Goal: Task Accomplishment & Management: Complete application form

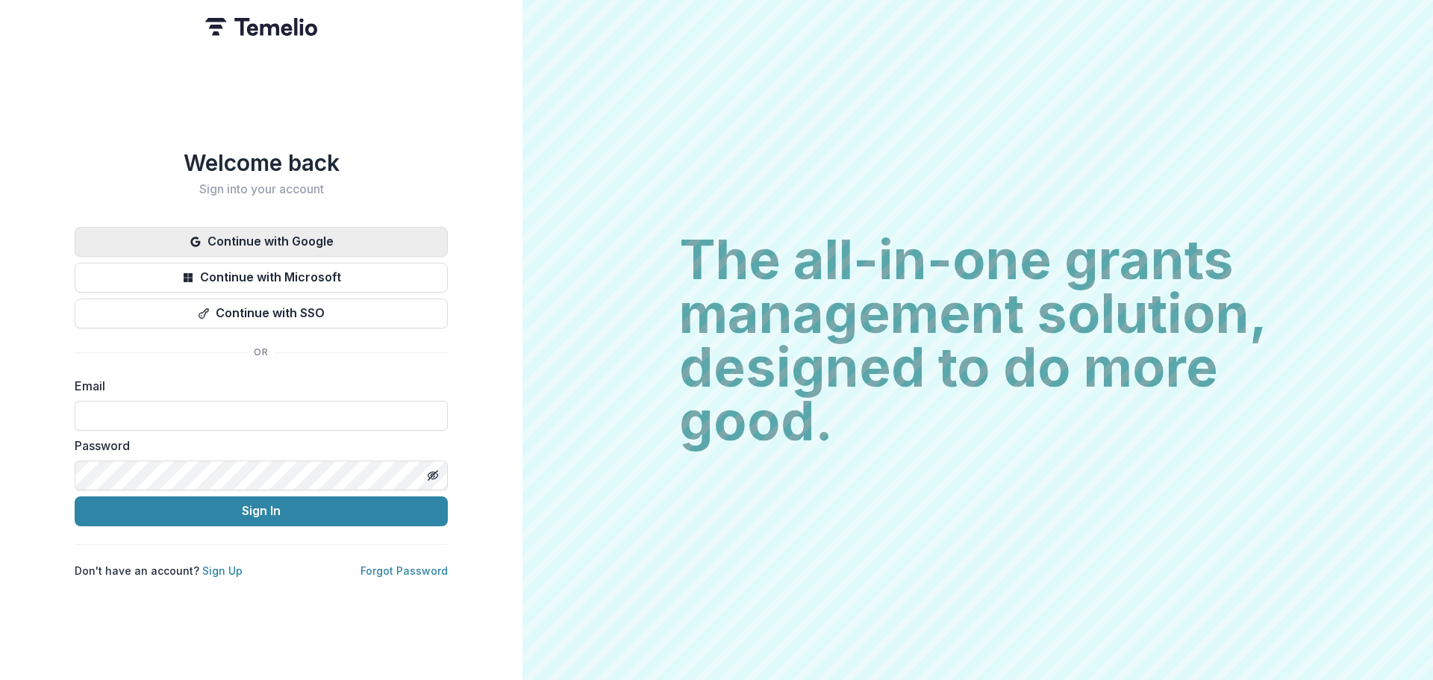
click at [258, 235] on button "Continue with Google" at bounding box center [261, 242] width 373 height 30
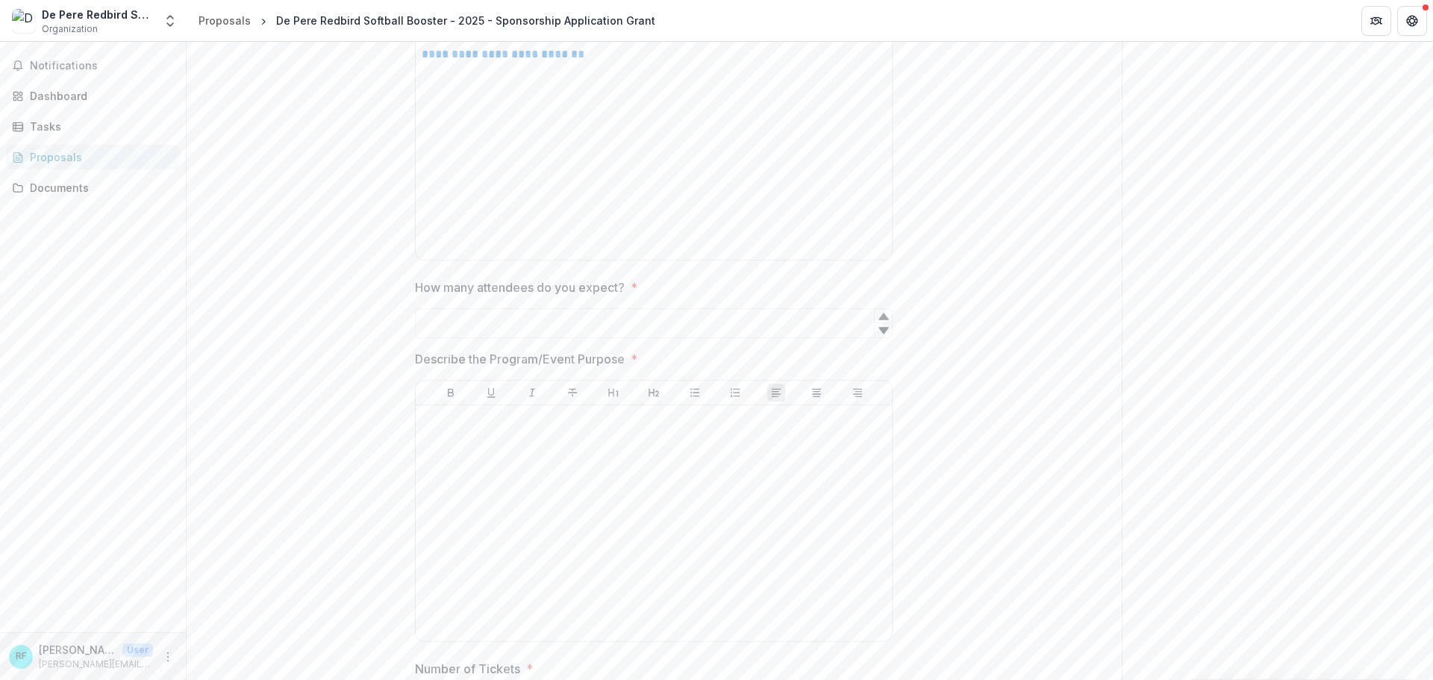
scroll to position [2535, 0]
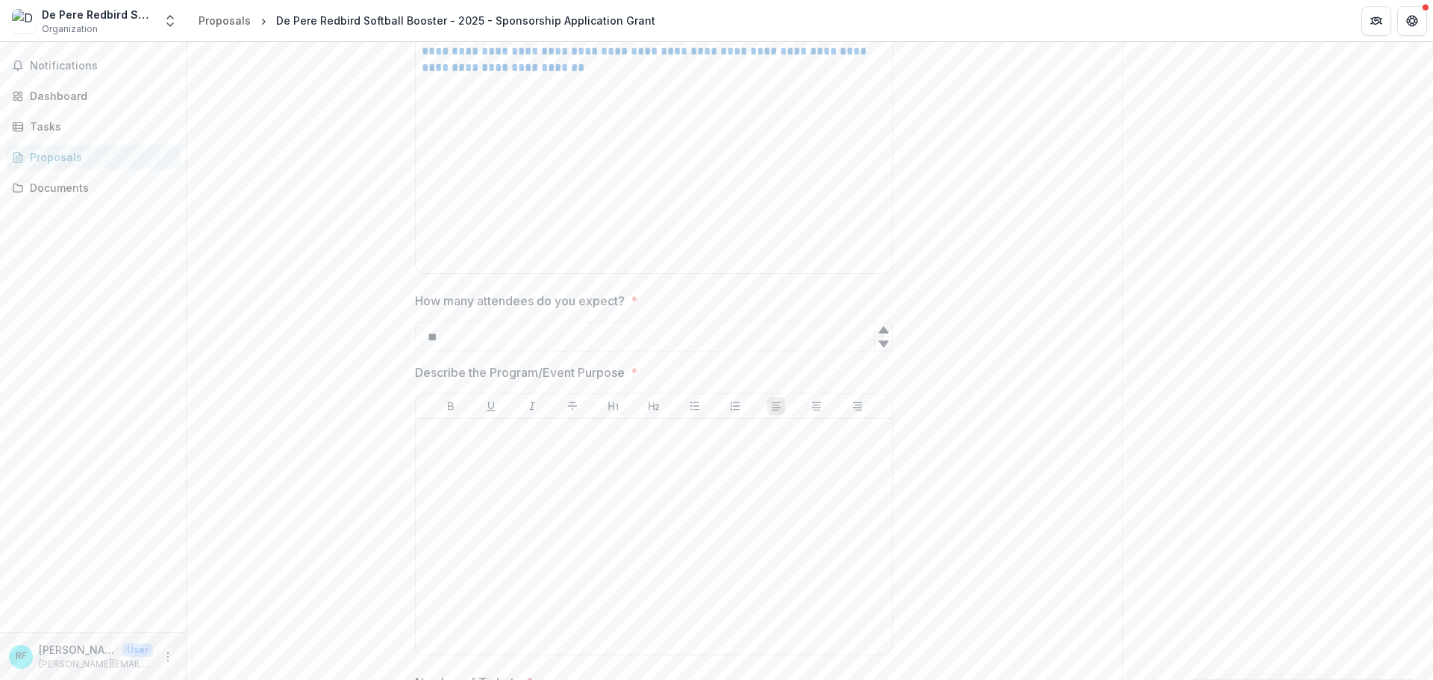
click at [884, 340] on icon at bounding box center [883, 343] width 10 height 7
click at [879, 324] on icon at bounding box center [884, 330] width 12 height 12
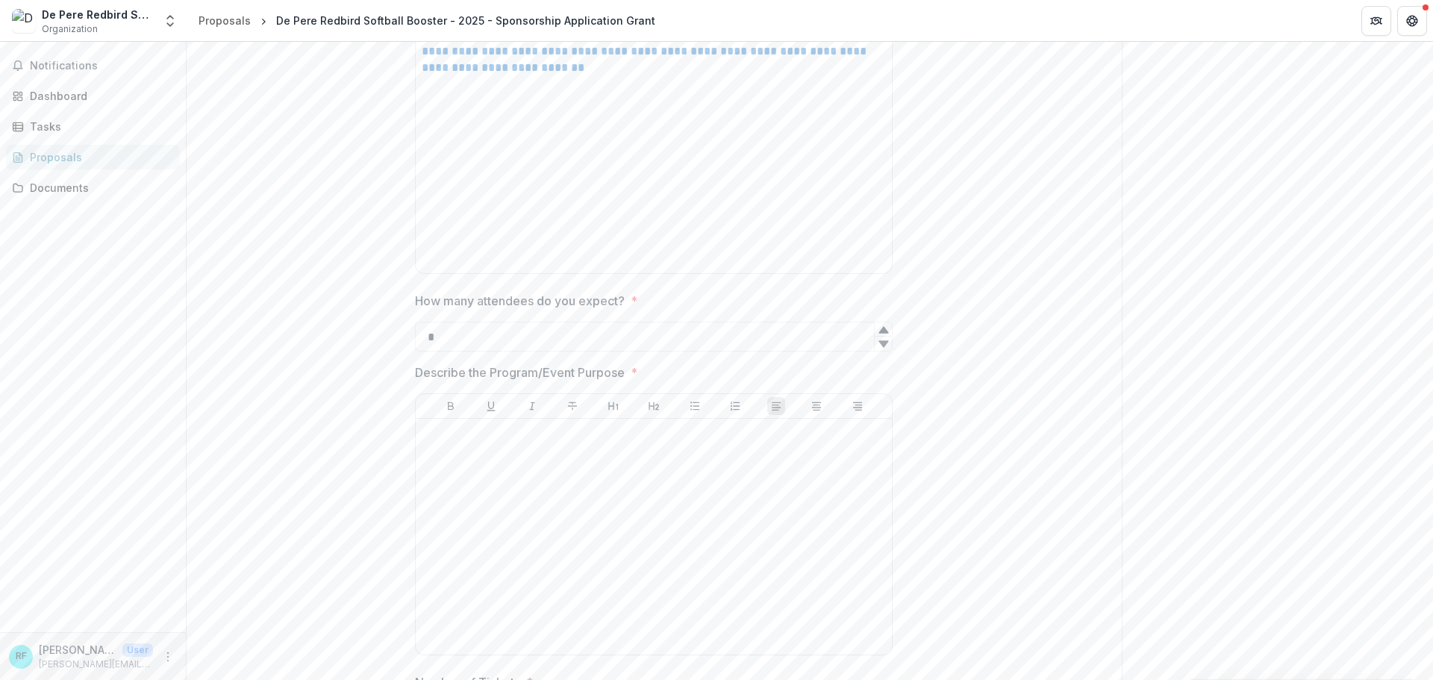
click at [879, 324] on icon at bounding box center [884, 330] width 12 height 12
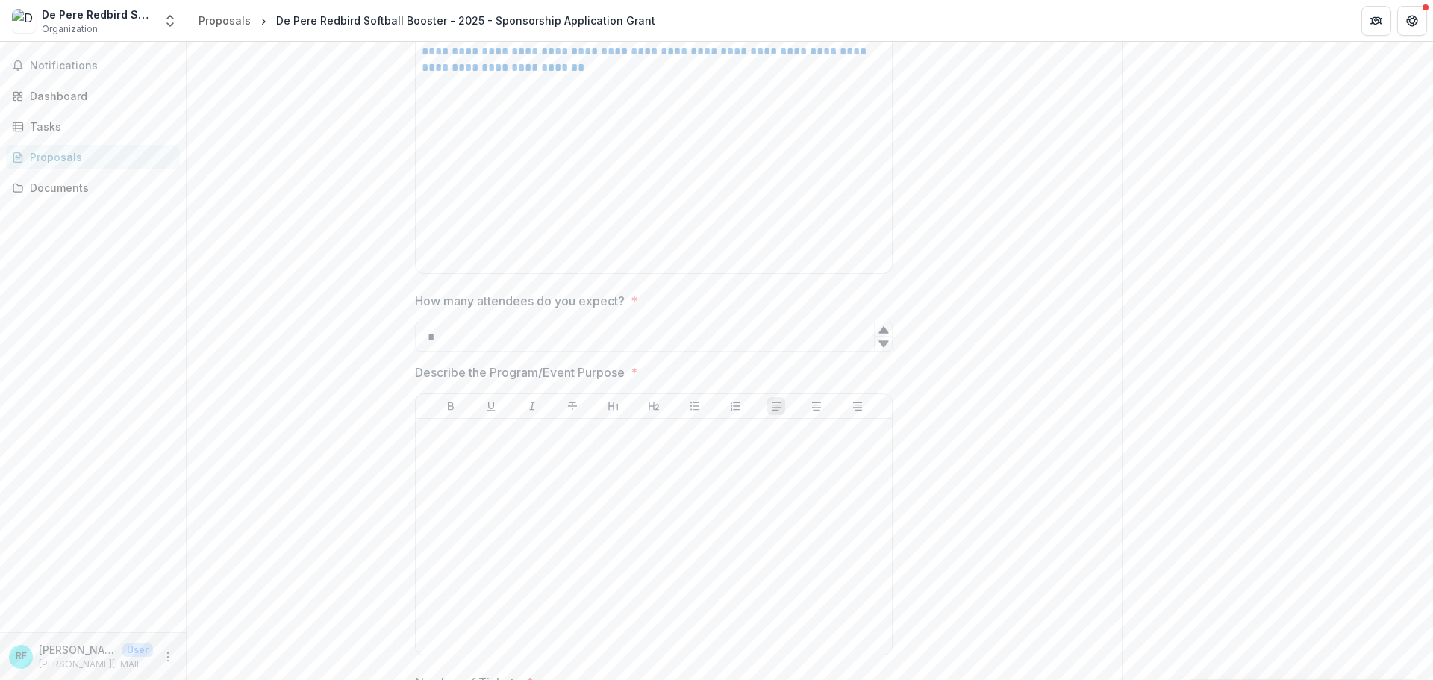
click at [879, 324] on icon at bounding box center [884, 330] width 12 height 12
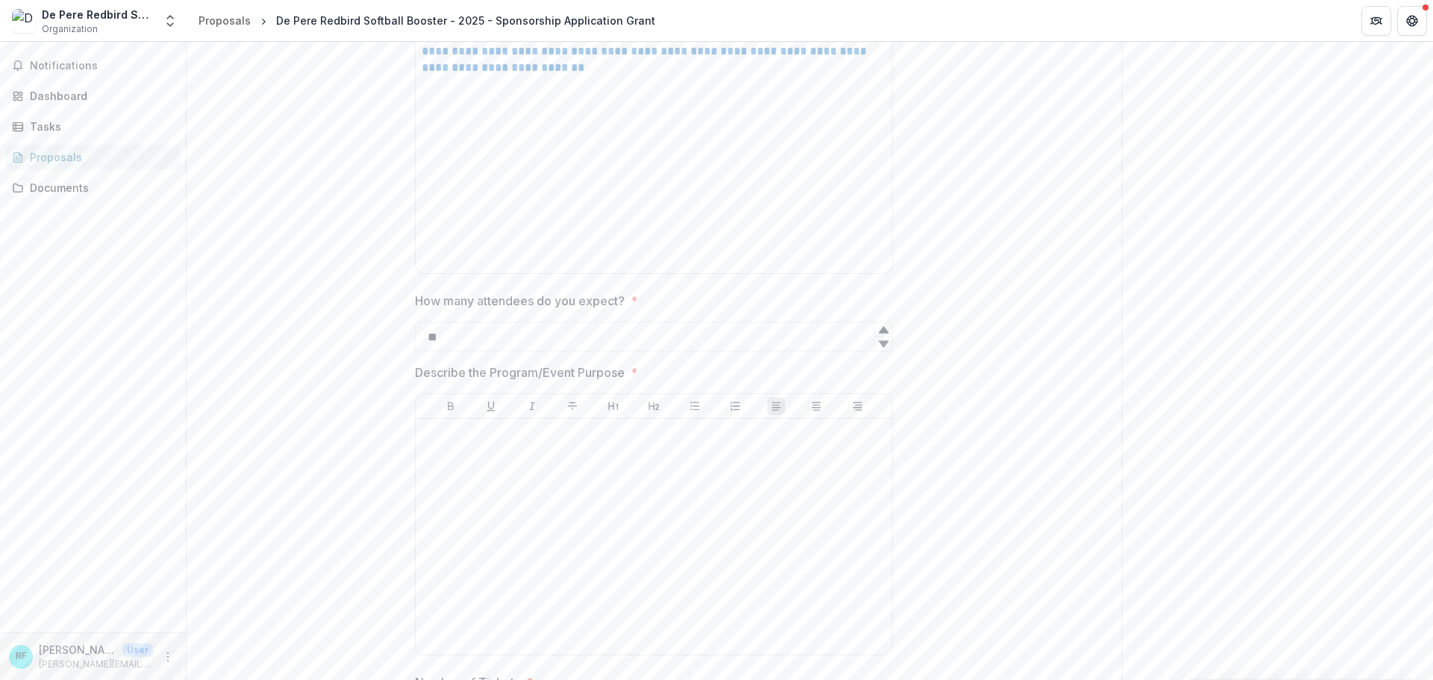
click at [879, 324] on icon at bounding box center [884, 330] width 12 height 12
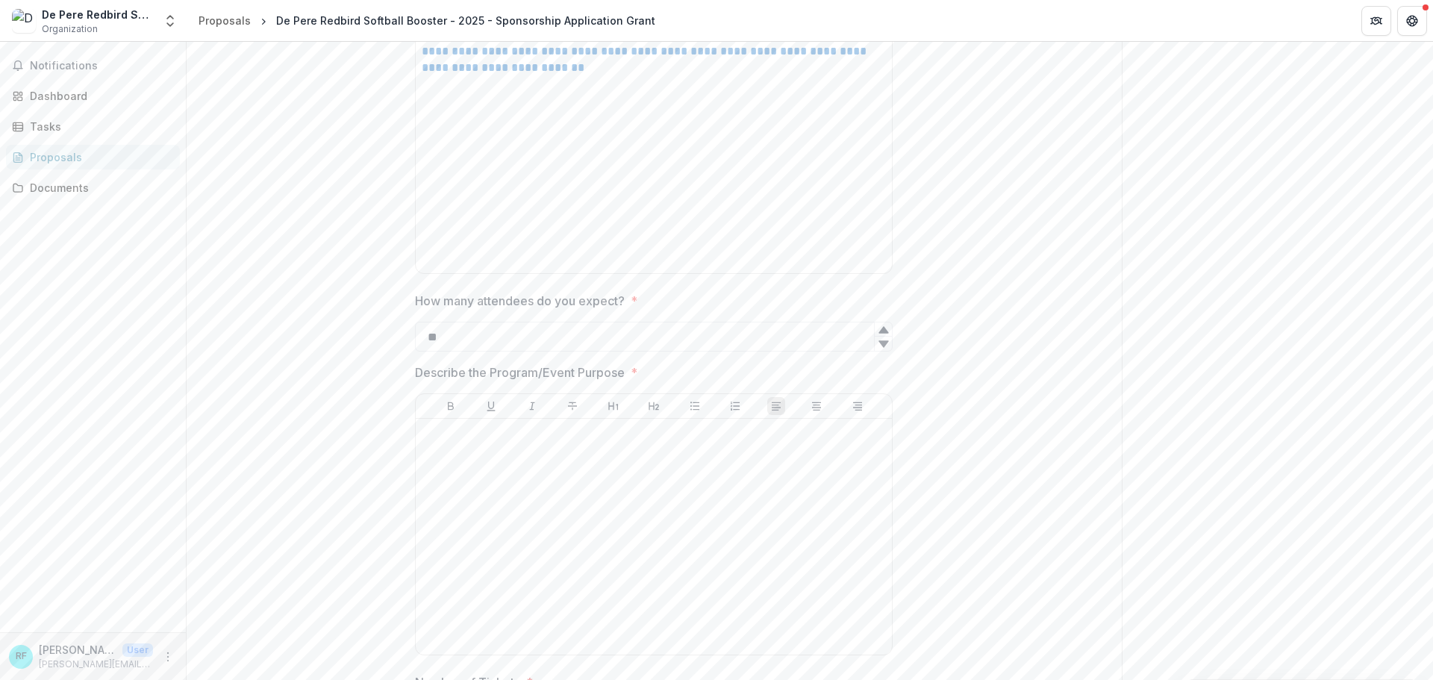
click at [879, 324] on icon at bounding box center [884, 330] width 12 height 12
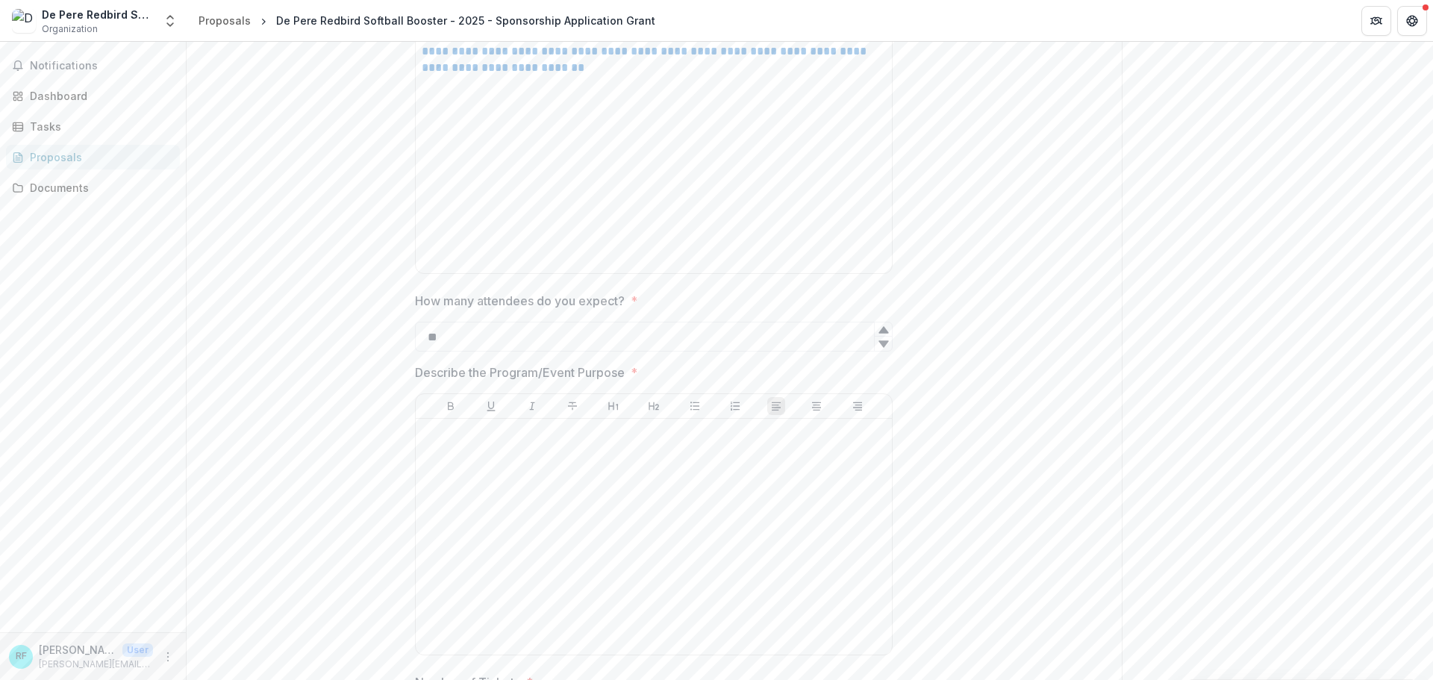
click at [879, 324] on icon at bounding box center [884, 330] width 12 height 12
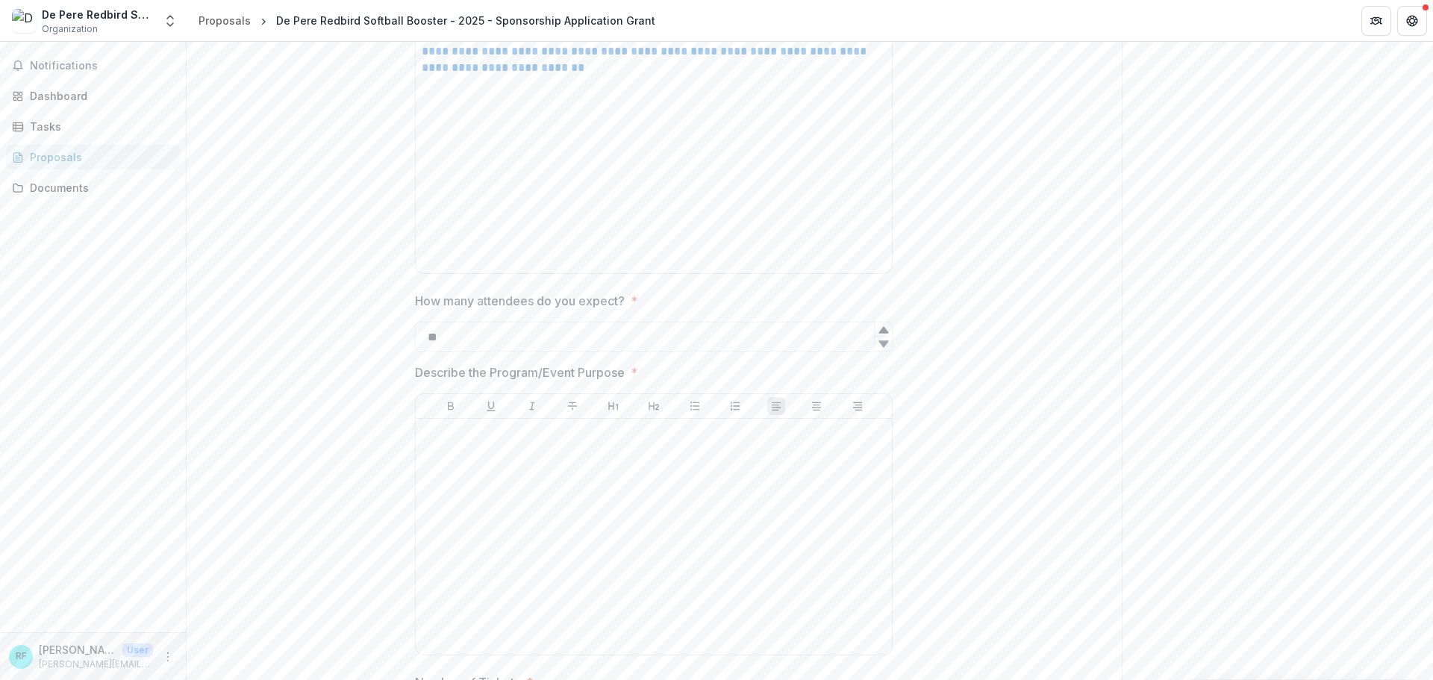
click at [879, 324] on icon at bounding box center [884, 330] width 12 height 12
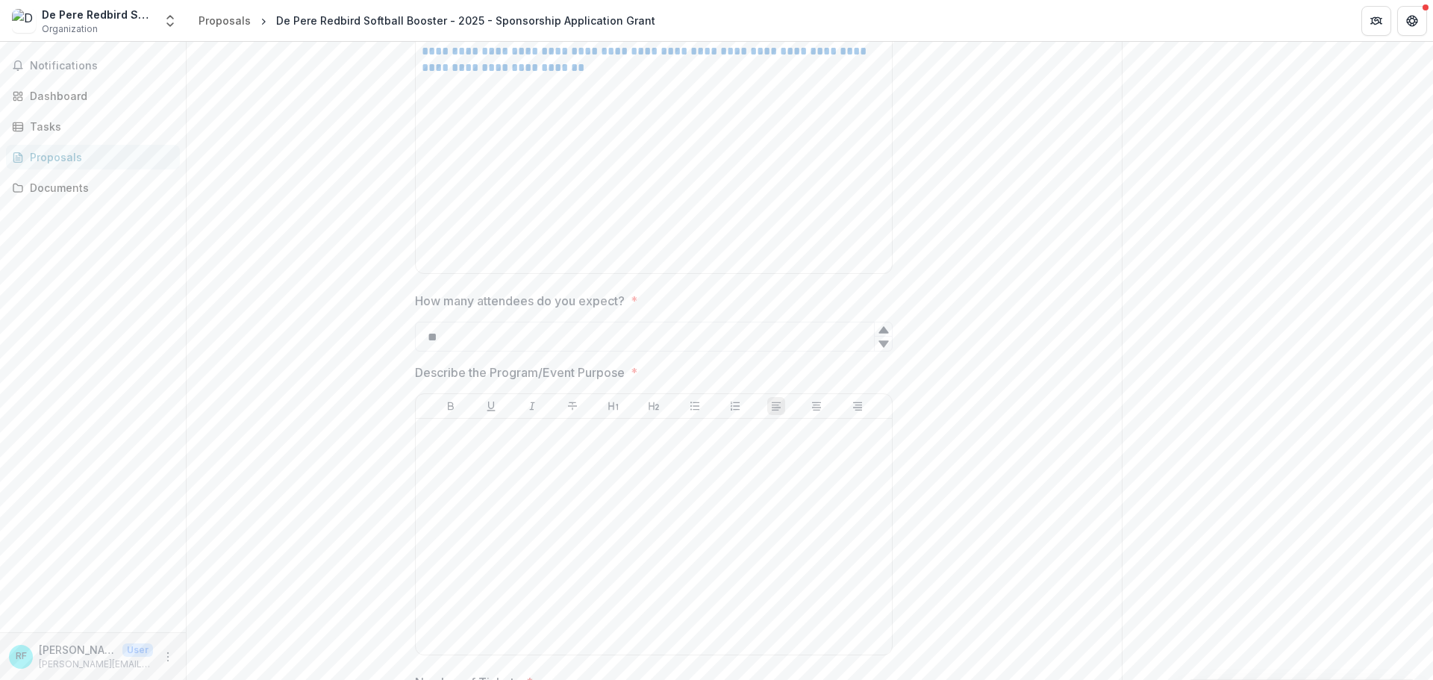
click at [879, 324] on icon at bounding box center [884, 330] width 12 height 12
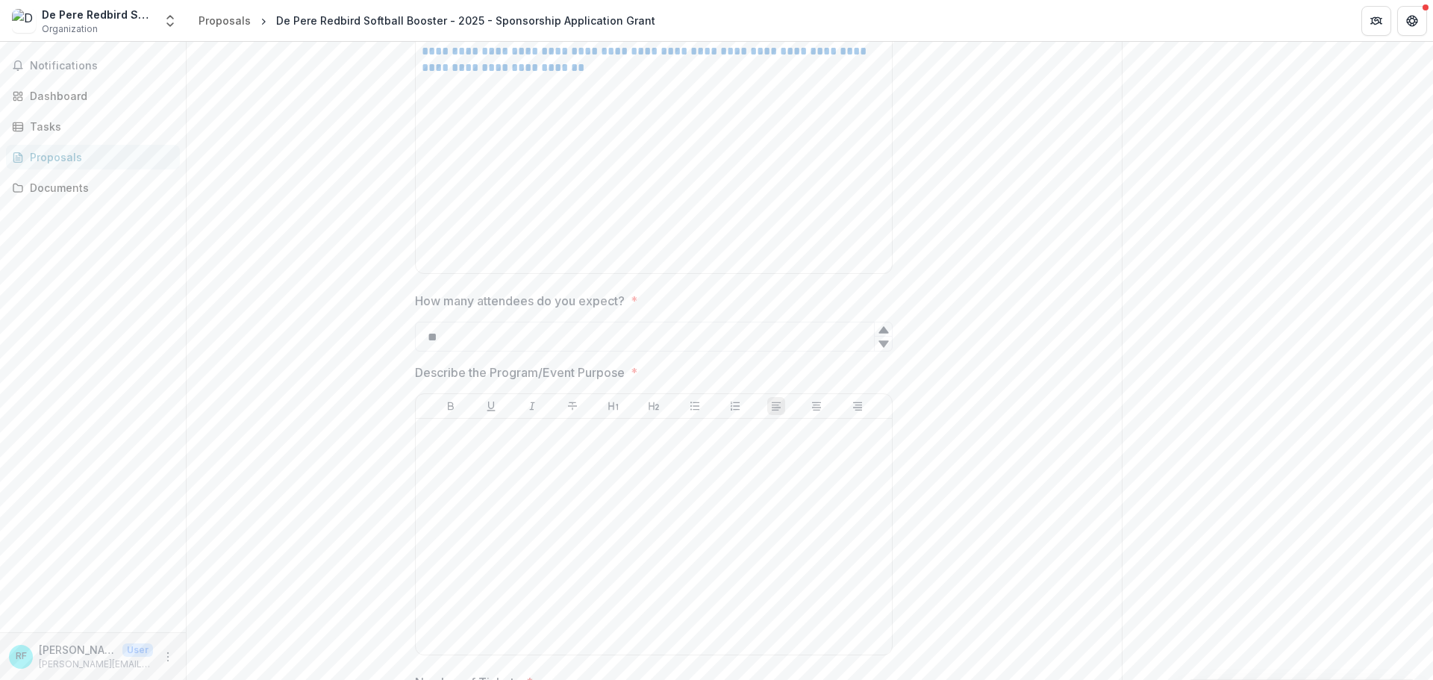
click at [879, 324] on icon at bounding box center [884, 330] width 12 height 12
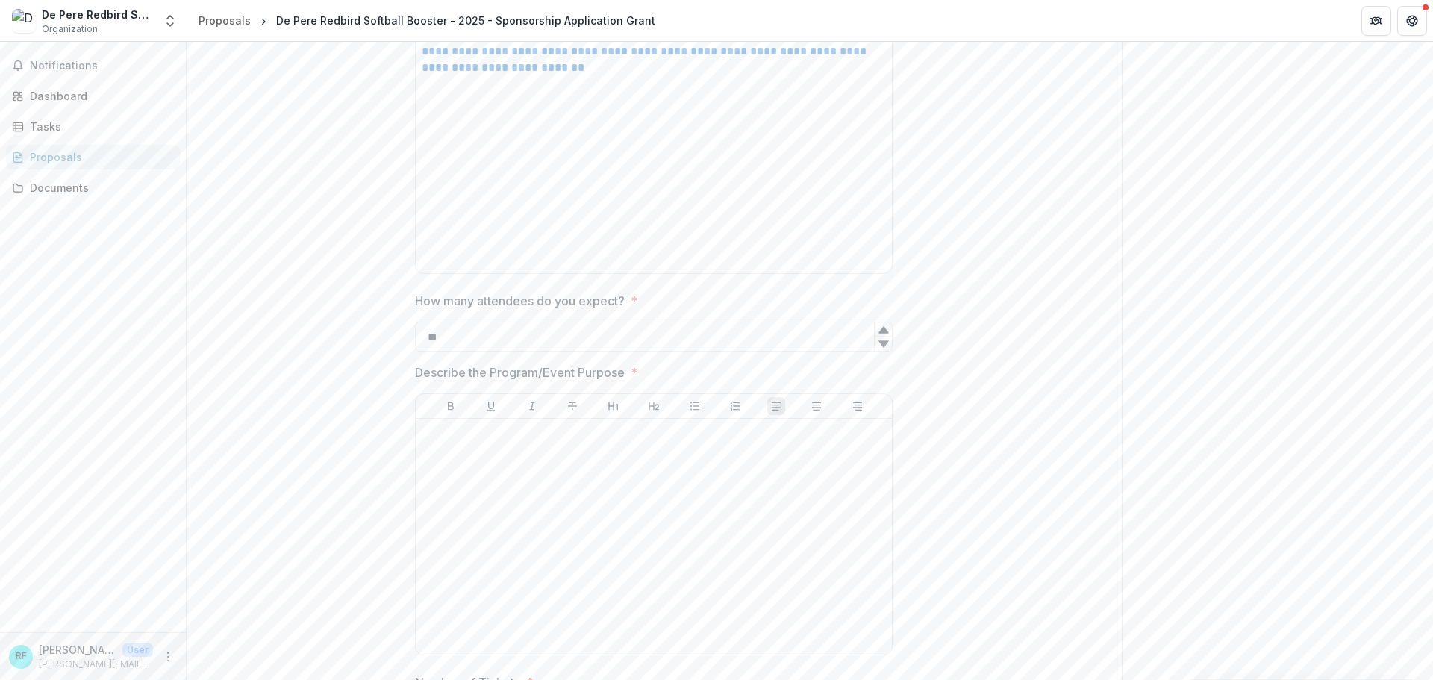
click at [879, 324] on icon at bounding box center [884, 330] width 12 height 12
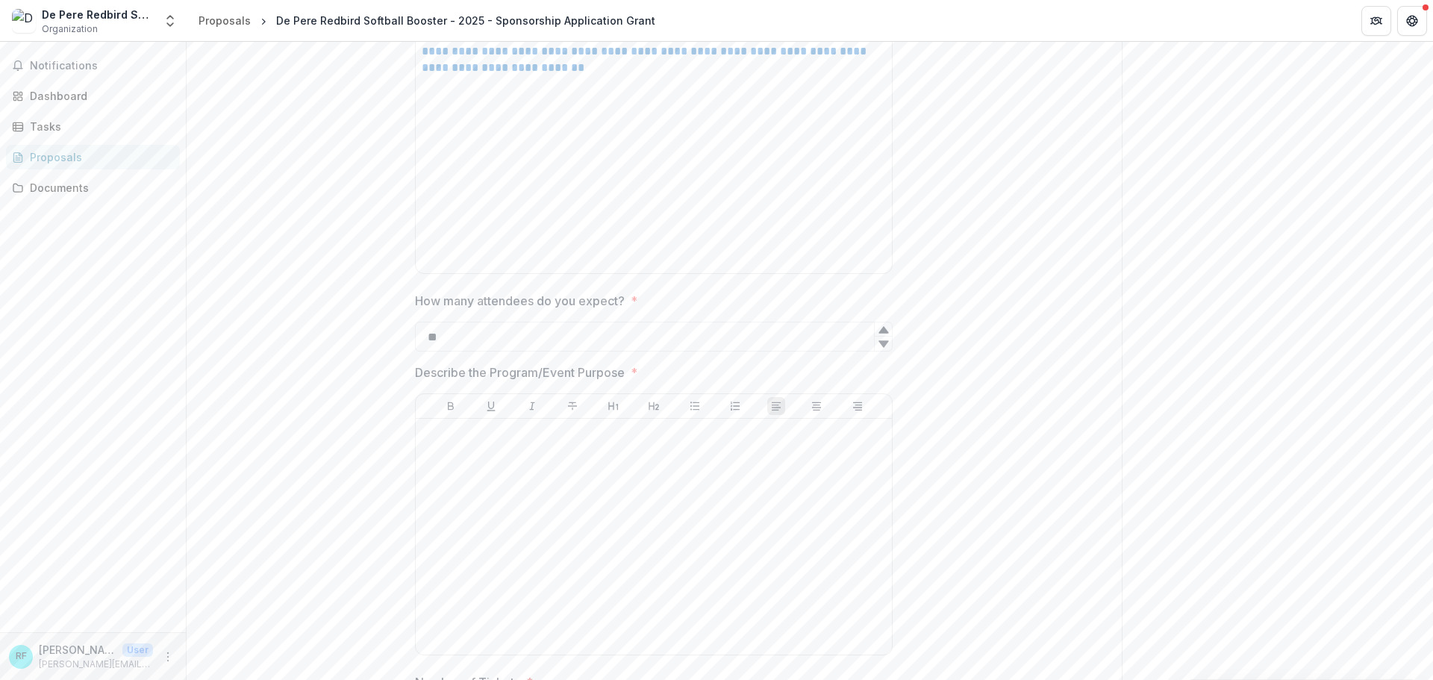
click at [879, 324] on icon at bounding box center [884, 330] width 12 height 12
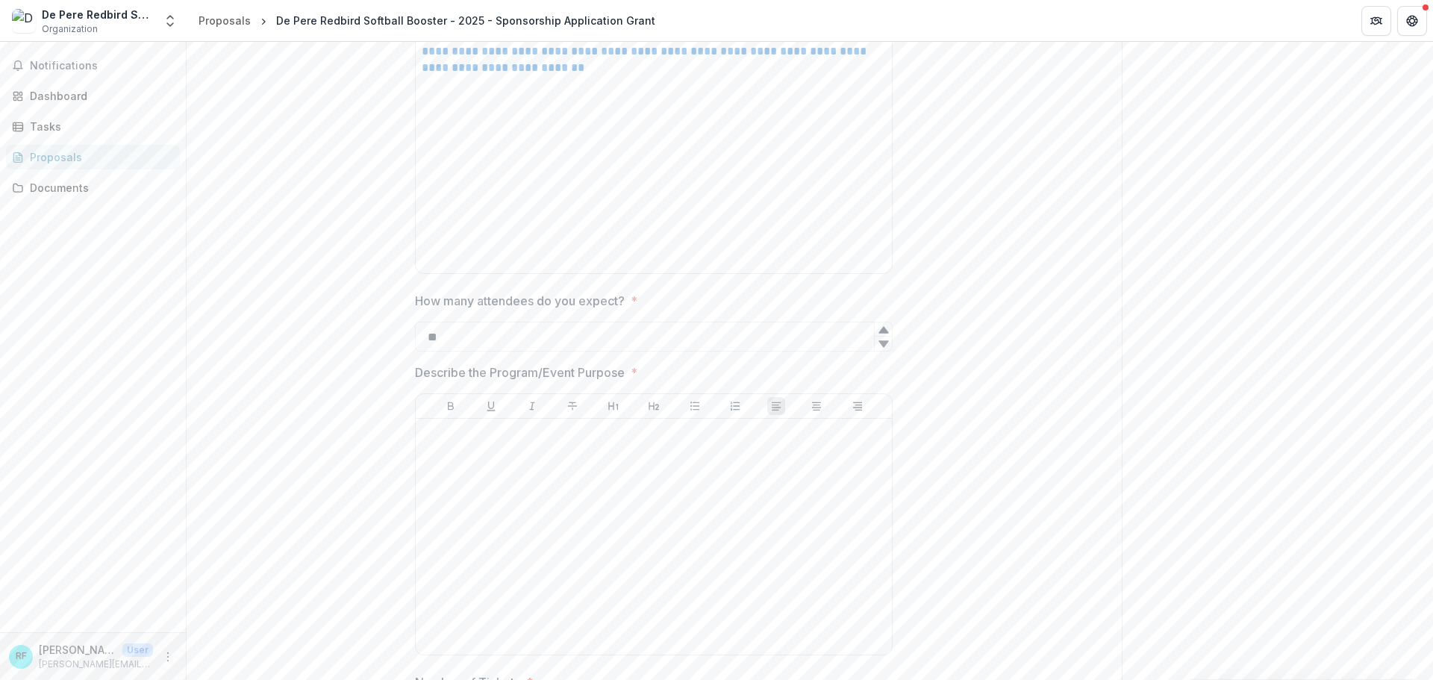
click at [879, 324] on icon at bounding box center [884, 330] width 12 height 12
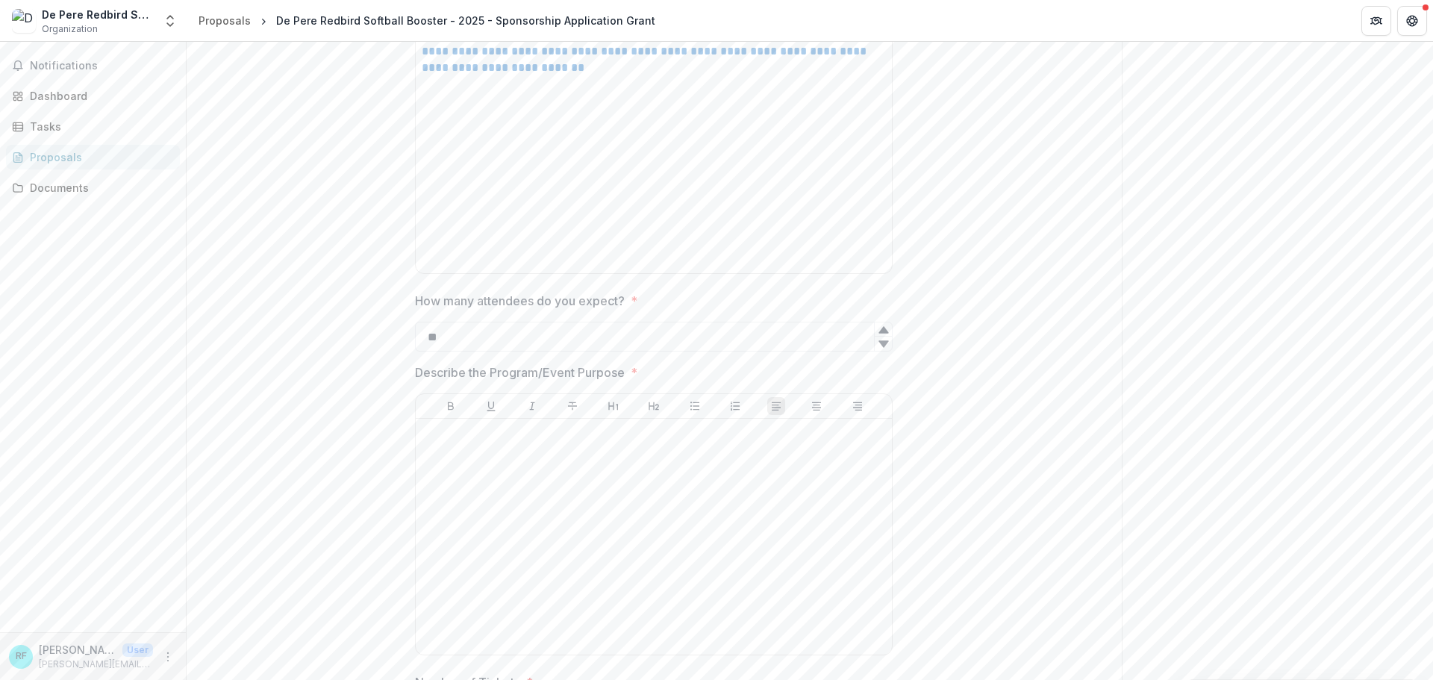
click at [879, 324] on icon at bounding box center [884, 330] width 12 height 12
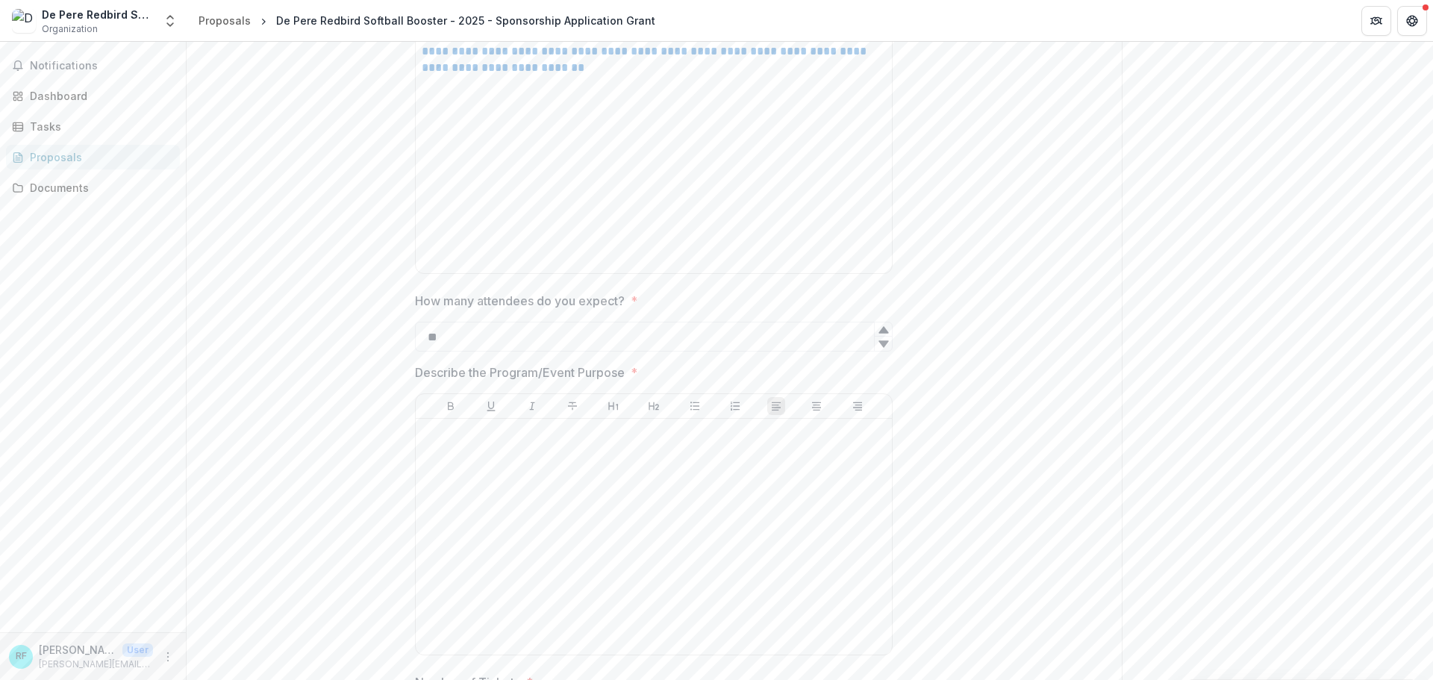
click at [879, 324] on icon at bounding box center [884, 330] width 12 height 12
type input "***"
click at [879, 324] on icon at bounding box center [884, 330] width 12 height 12
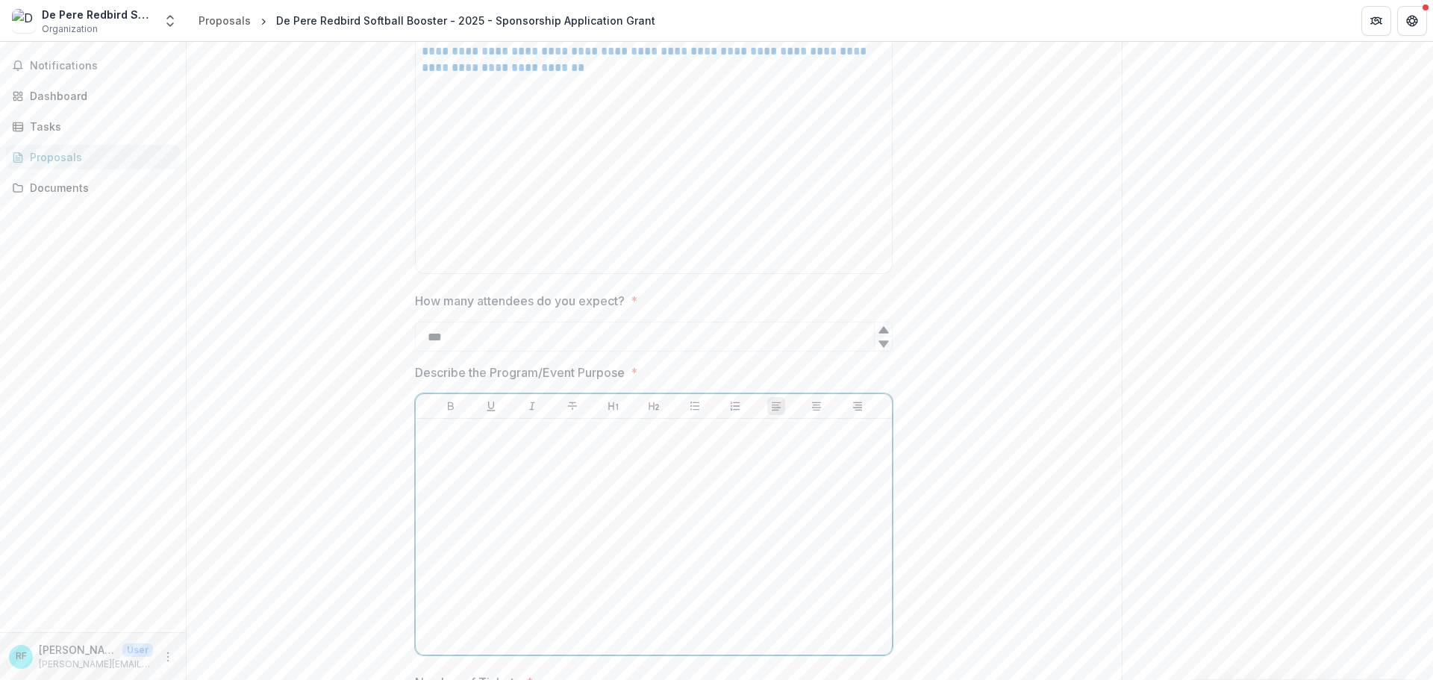
click at [667, 454] on div at bounding box center [654, 537] width 464 height 224
drag, startPoint x: 742, startPoint y: 415, endPoint x: 722, endPoint y: 415, distance: 19.4
drag, startPoint x: 725, startPoint y: 418, endPoint x: 734, endPoint y: 417, distance: 9.7
click at [734, 425] on p "**********" at bounding box center [654, 441] width 464 height 33
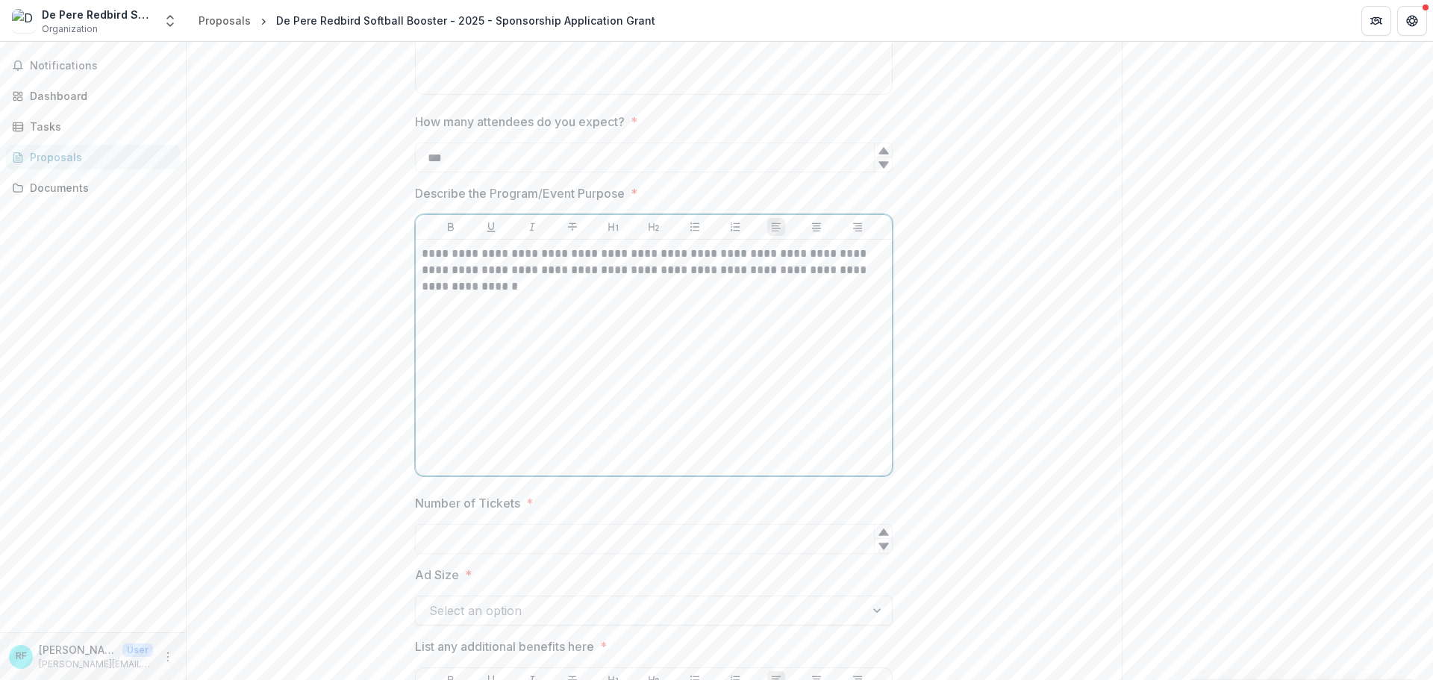
scroll to position [2834, 0]
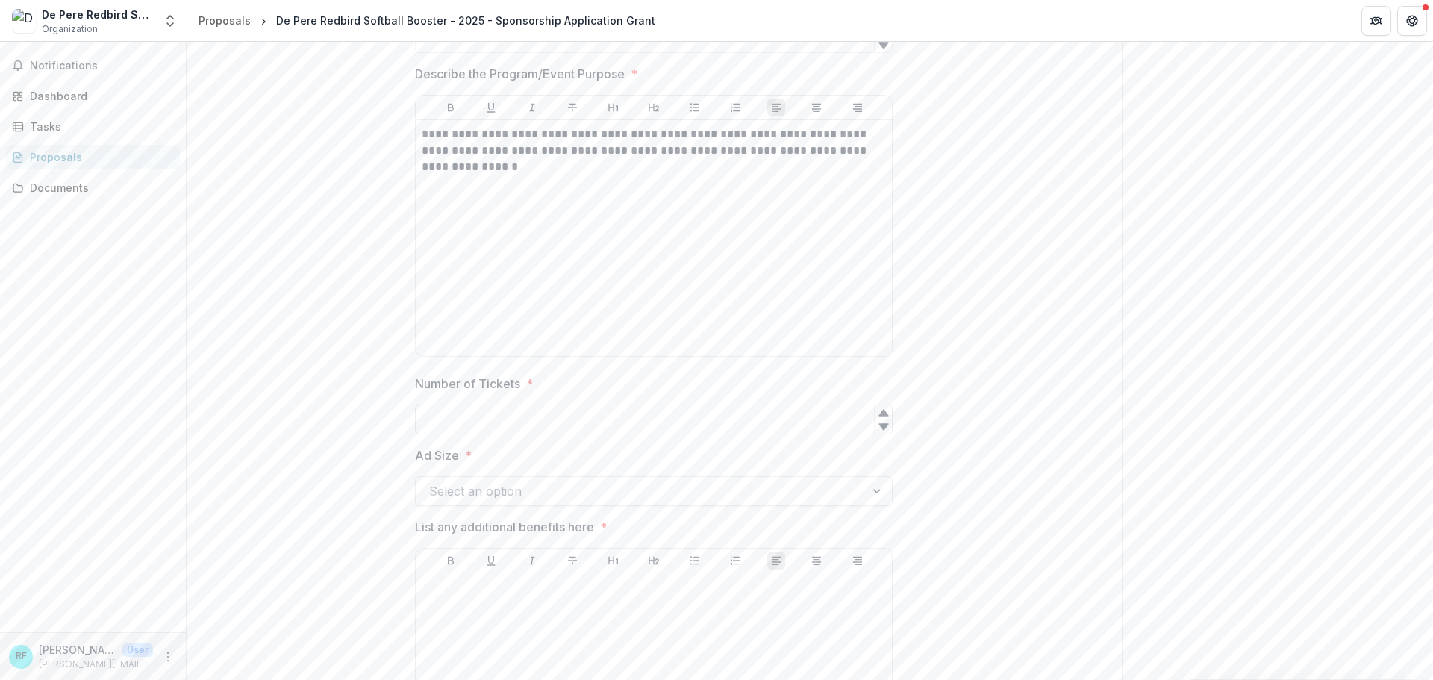
click at [522, 405] on input "Number of Tickets *" at bounding box center [654, 420] width 478 height 30
type input "***"
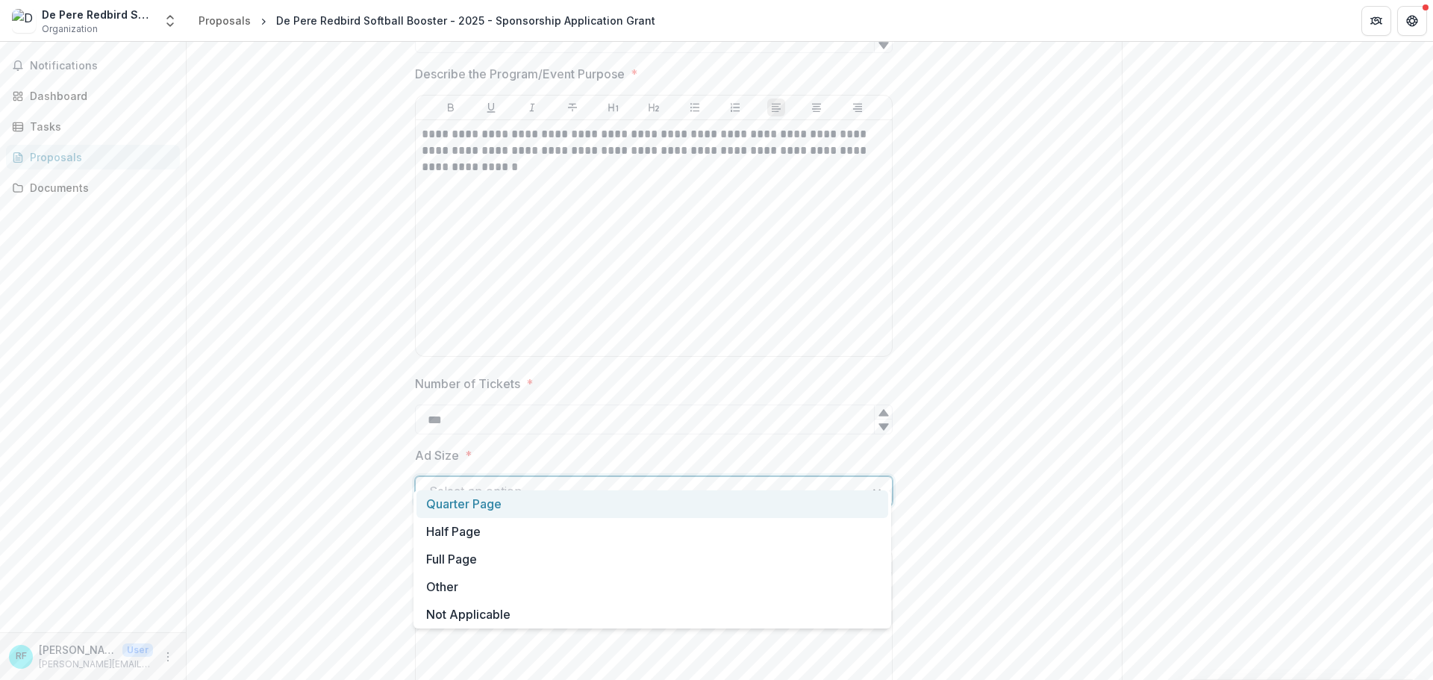
click at [701, 481] on div at bounding box center [640, 491] width 422 height 21
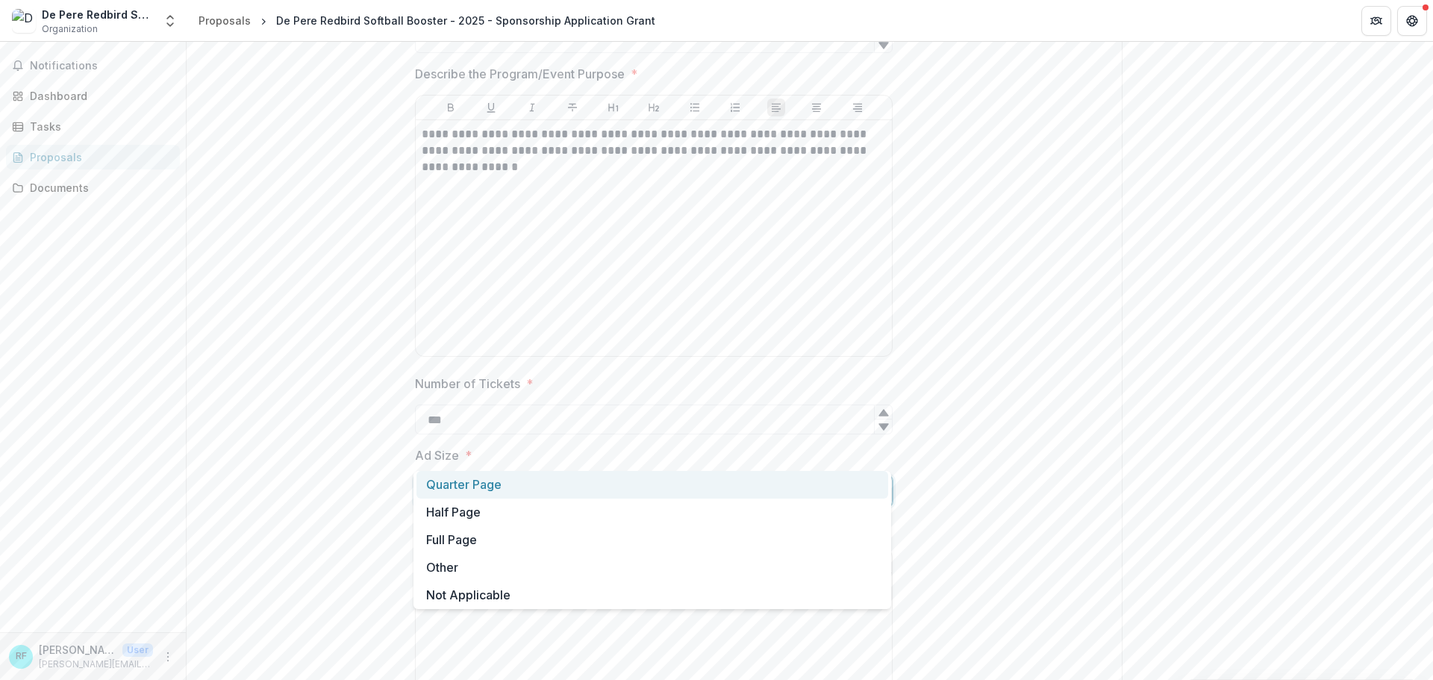
scroll to position [2909, 0]
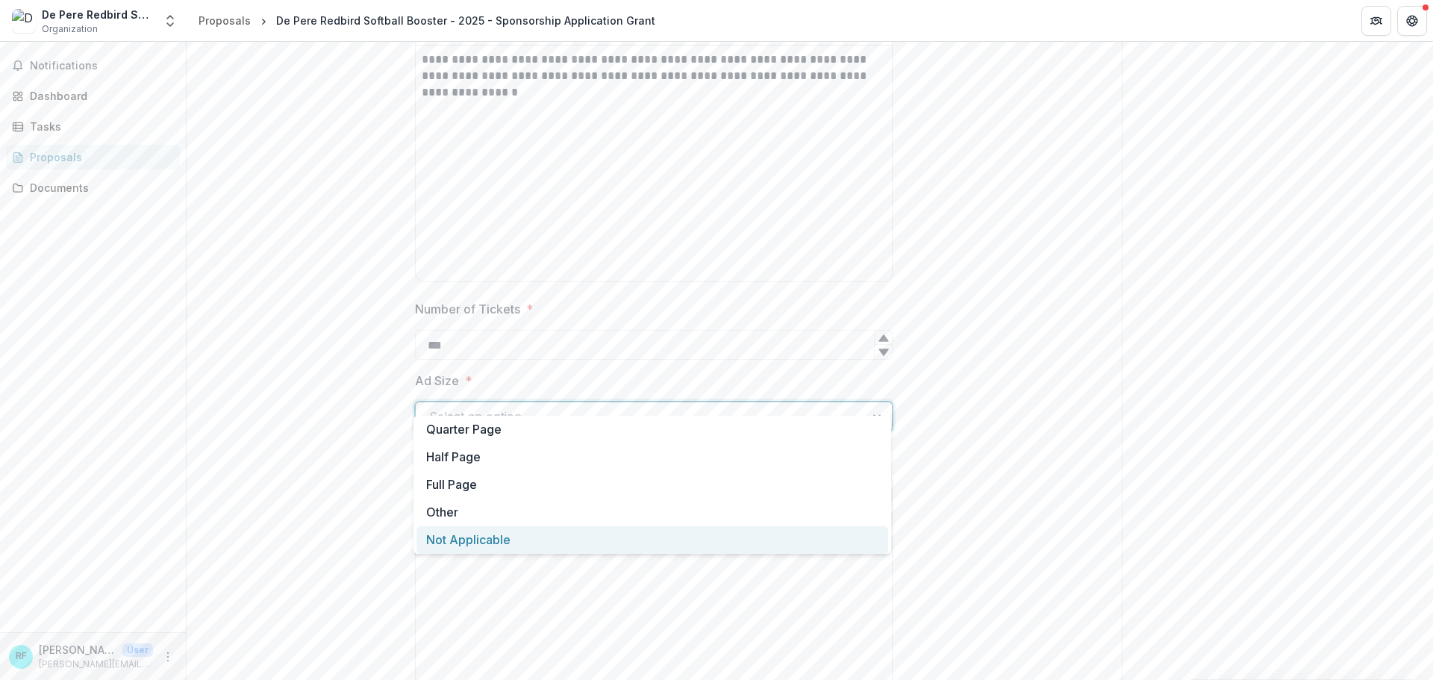
click at [520, 543] on div "Not Applicable" at bounding box center [652, 540] width 472 height 28
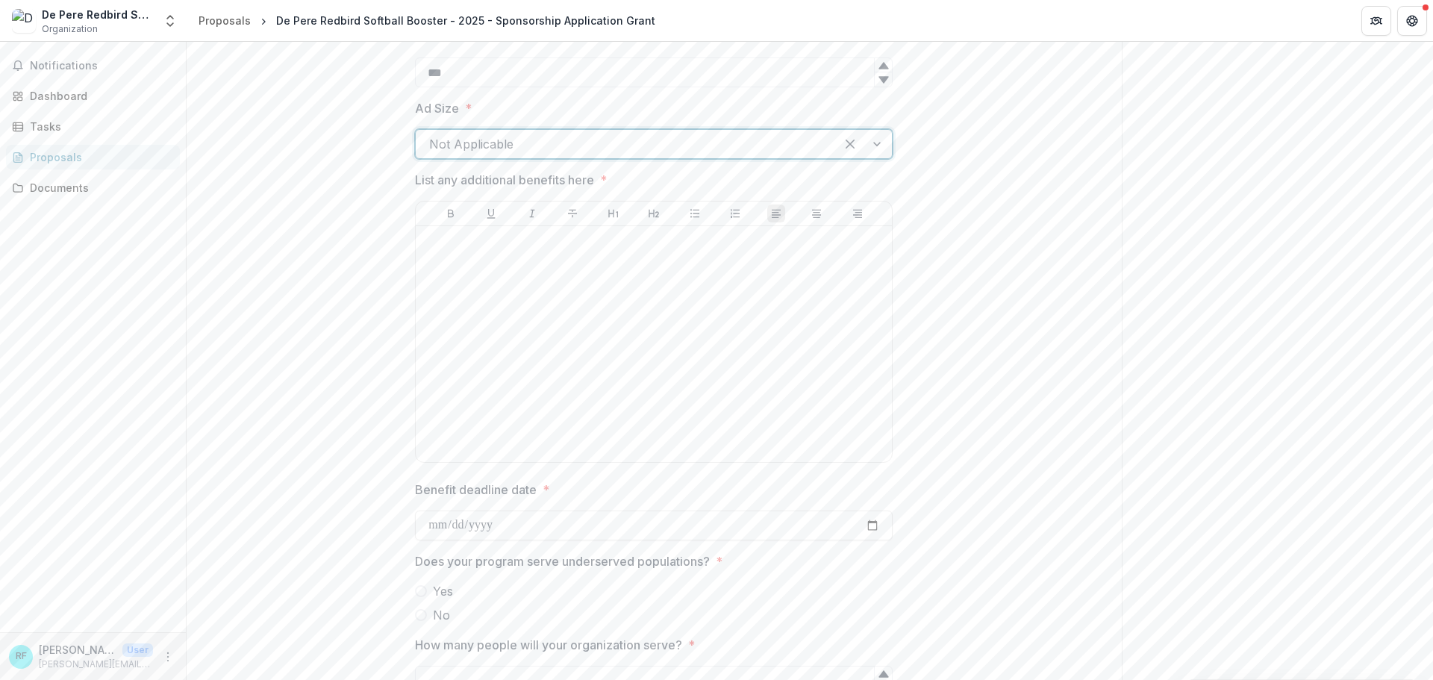
scroll to position [3207, 0]
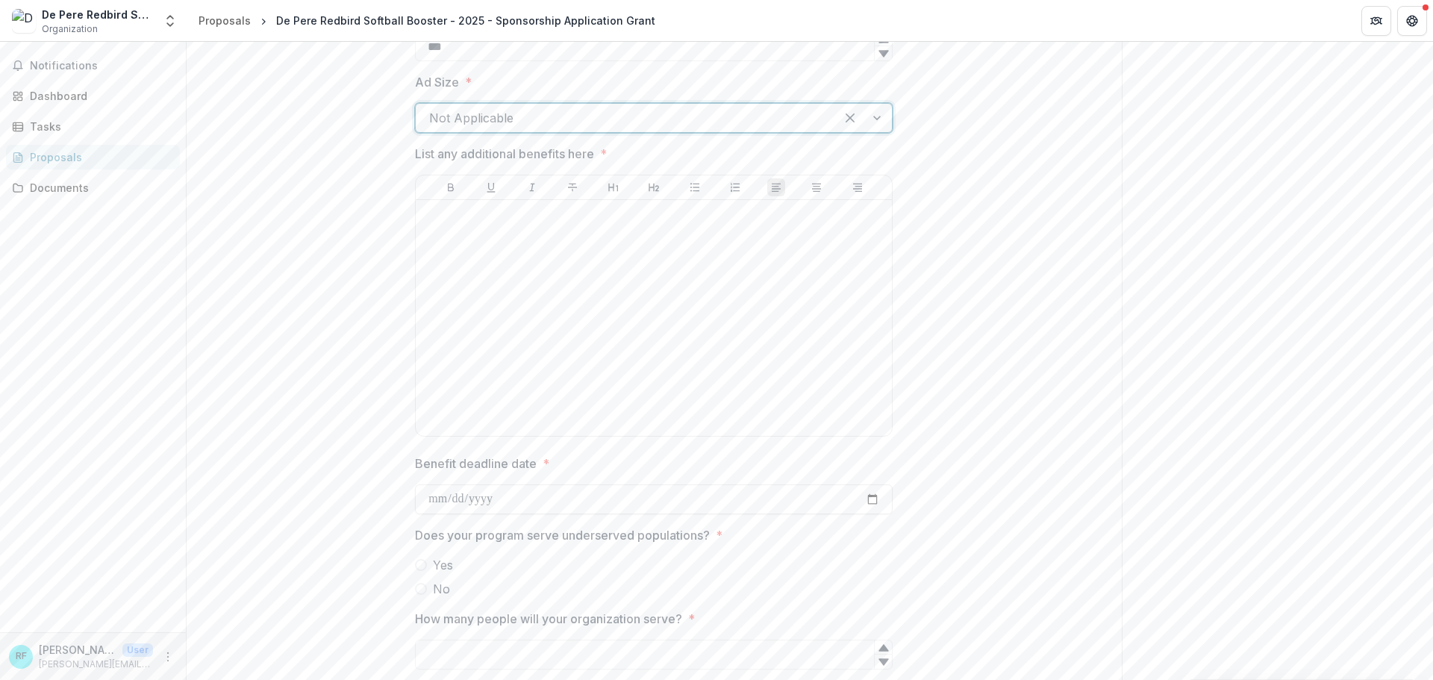
click at [433, 556] on span "Yes" at bounding box center [443, 565] width 20 height 18
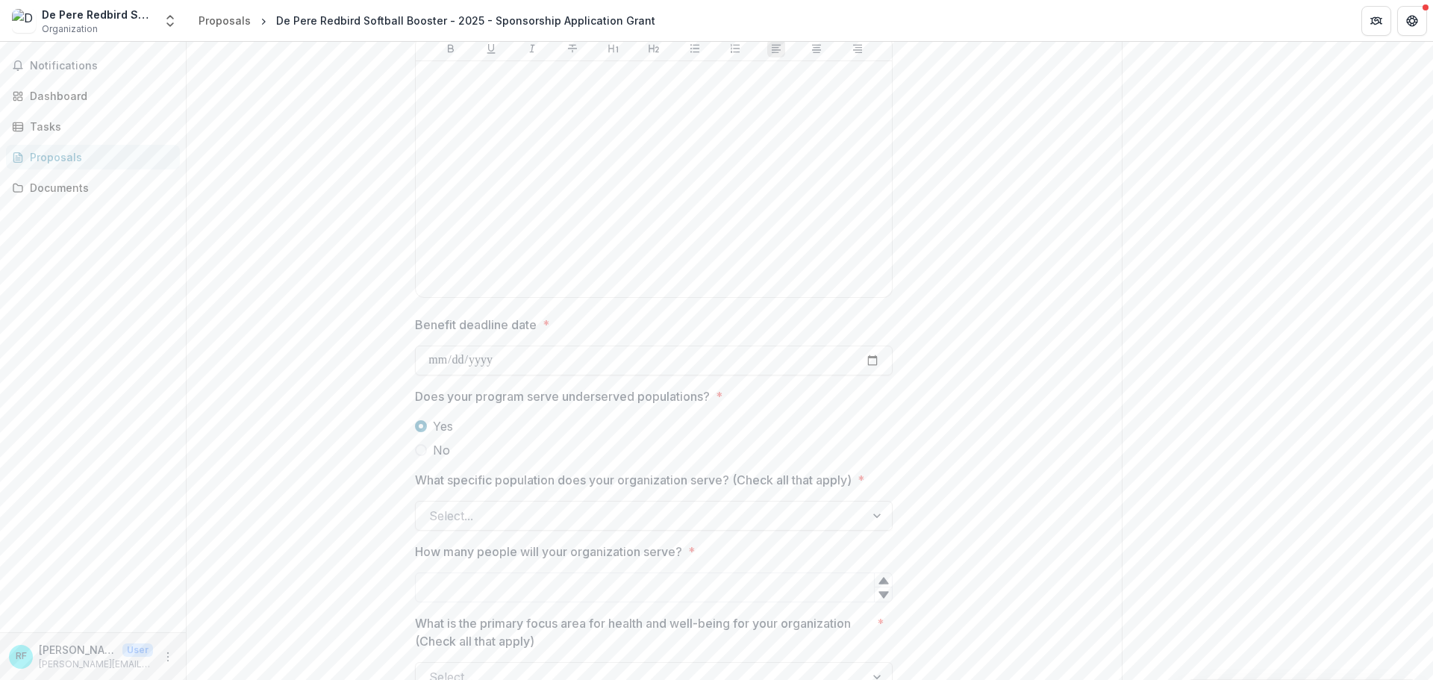
scroll to position [3356, 0]
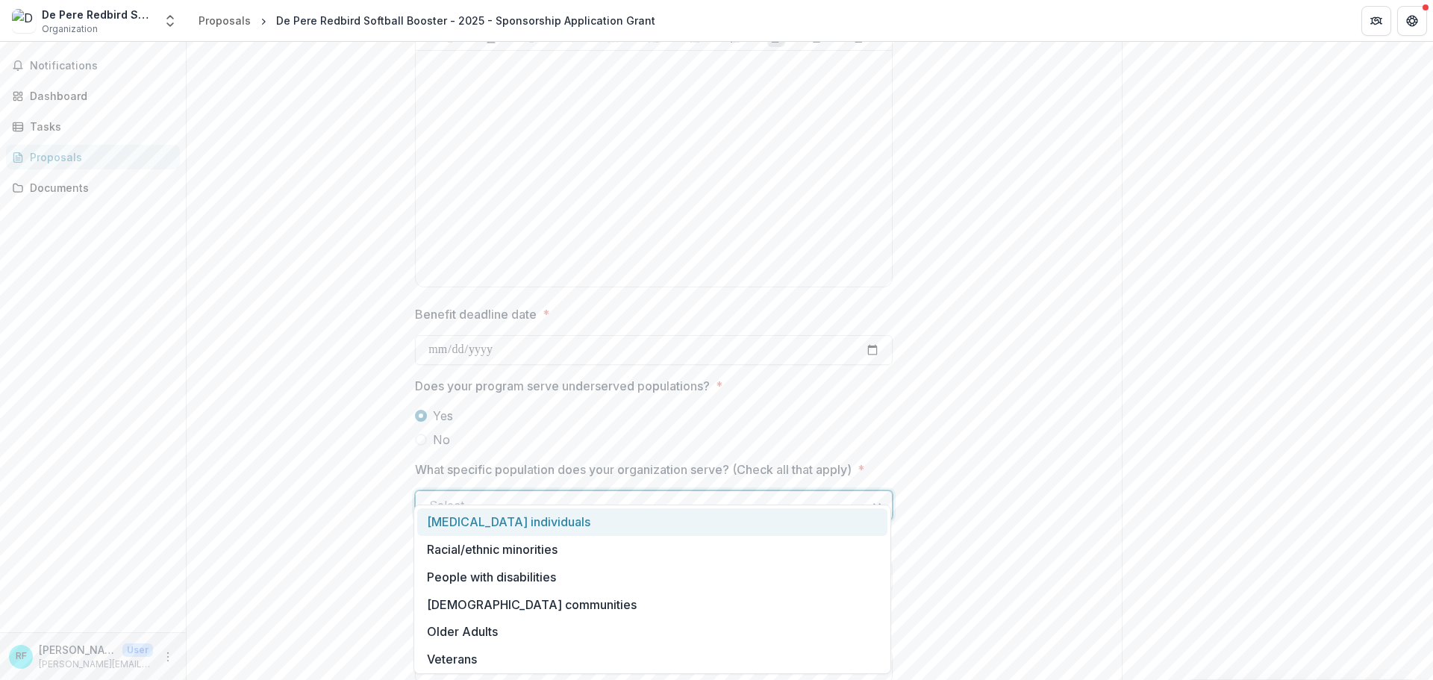
click at [661, 495] on div at bounding box center [640, 505] width 422 height 21
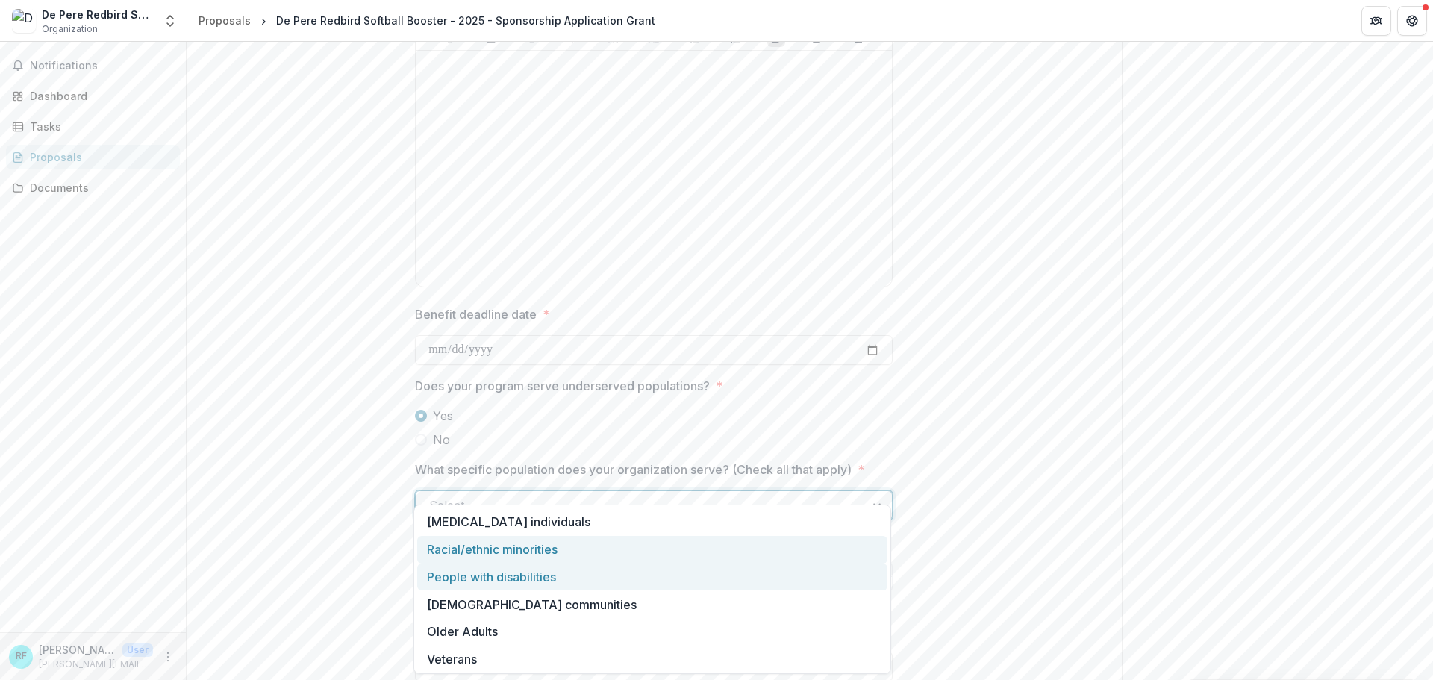
scroll to position [30, 0]
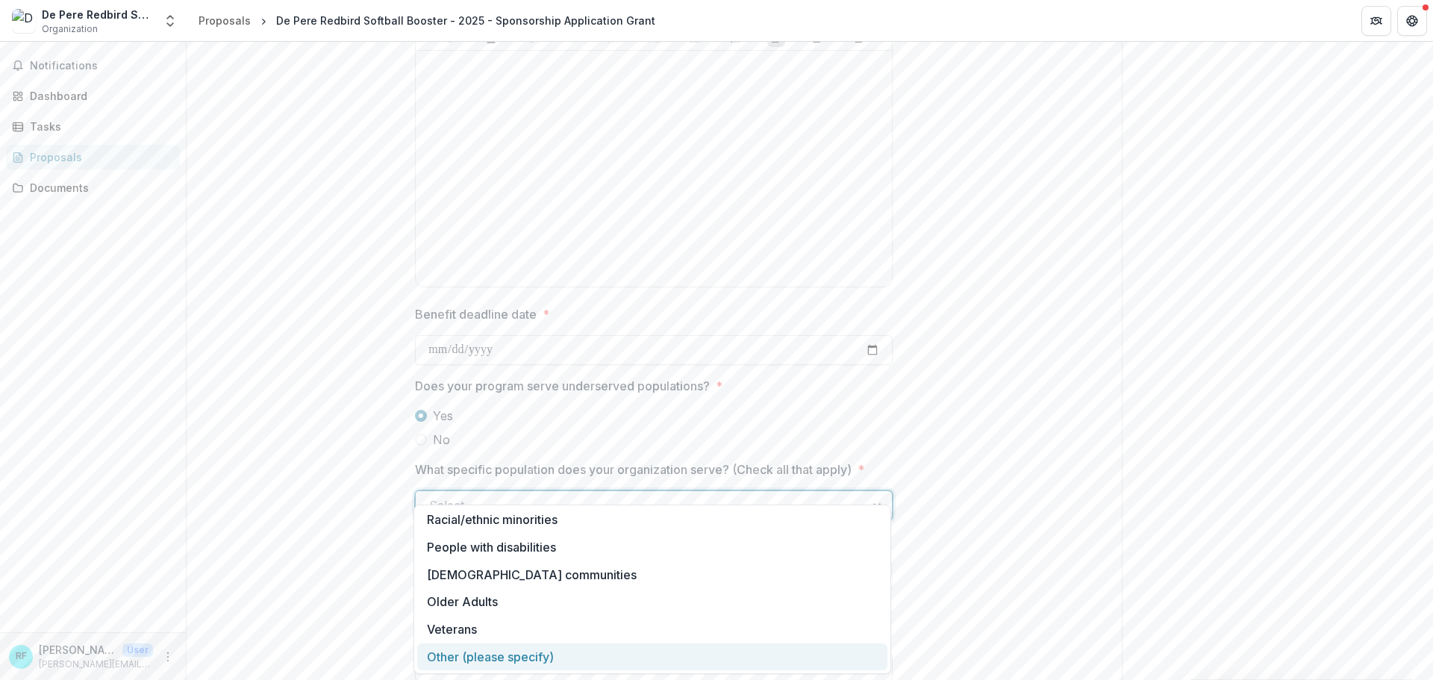
click at [518, 651] on div "Other (please specify)" at bounding box center [652, 657] width 470 height 28
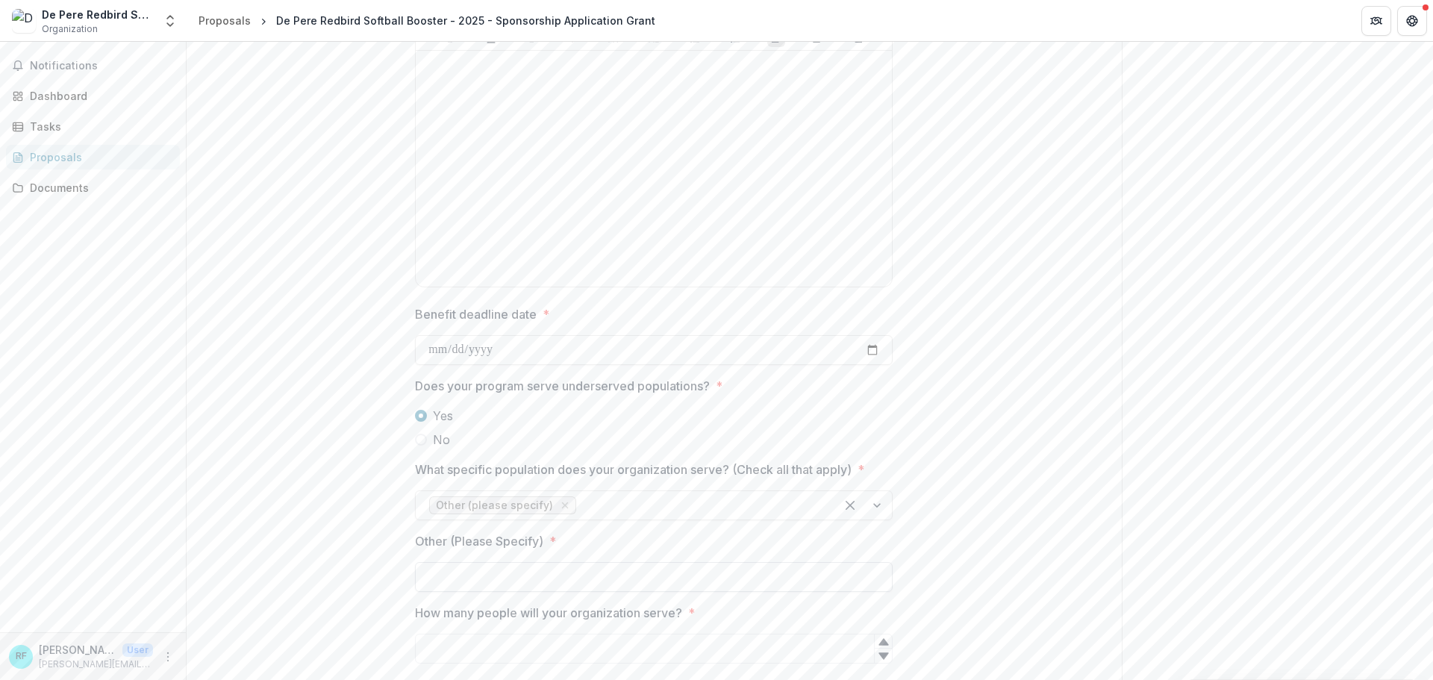
click at [502, 562] on input "Other (Please Specify) *" at bounding box center [654, 577] width 478 height 30
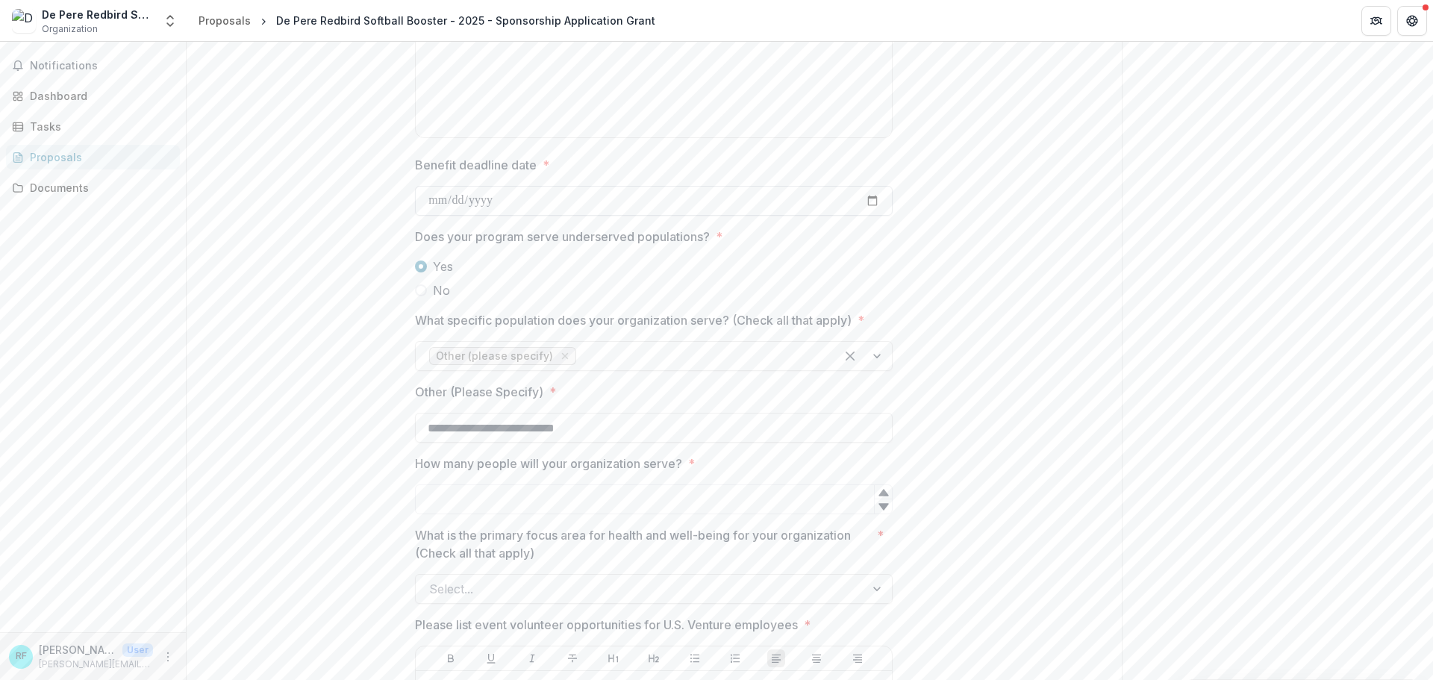
type input "**********"
click at [881, 186] on input "Benefit deadline date *" at bounding box center [654, 201] width 478 height 30
click at [859, 186] on input "Benefit deadline date *" at bounding box center [654, 201] width 478 height 30
click at [868, 186] on input "Benefit deadline date *" at bounding box center [654, 201] width 478 height 30
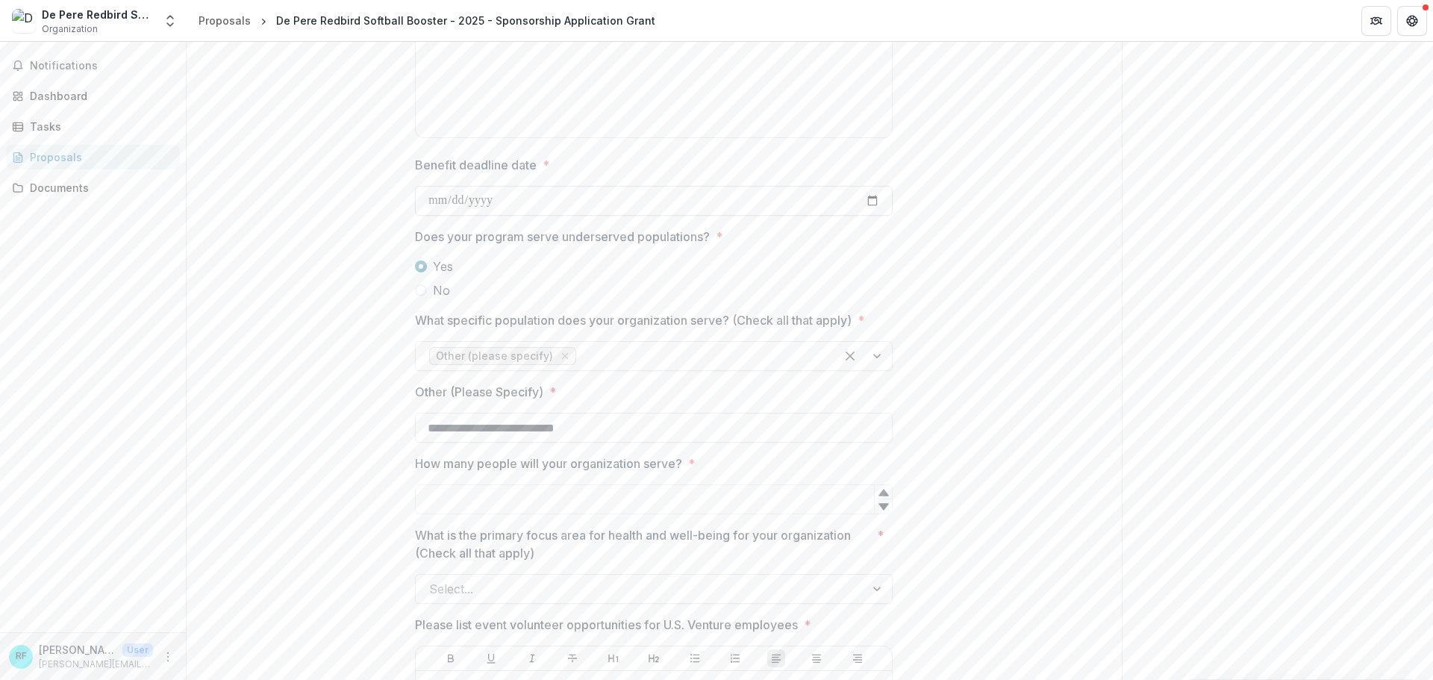
click at [869, 186] on input "**********" at bounding box center [654, 201] width 478 height 30
type input "**********"
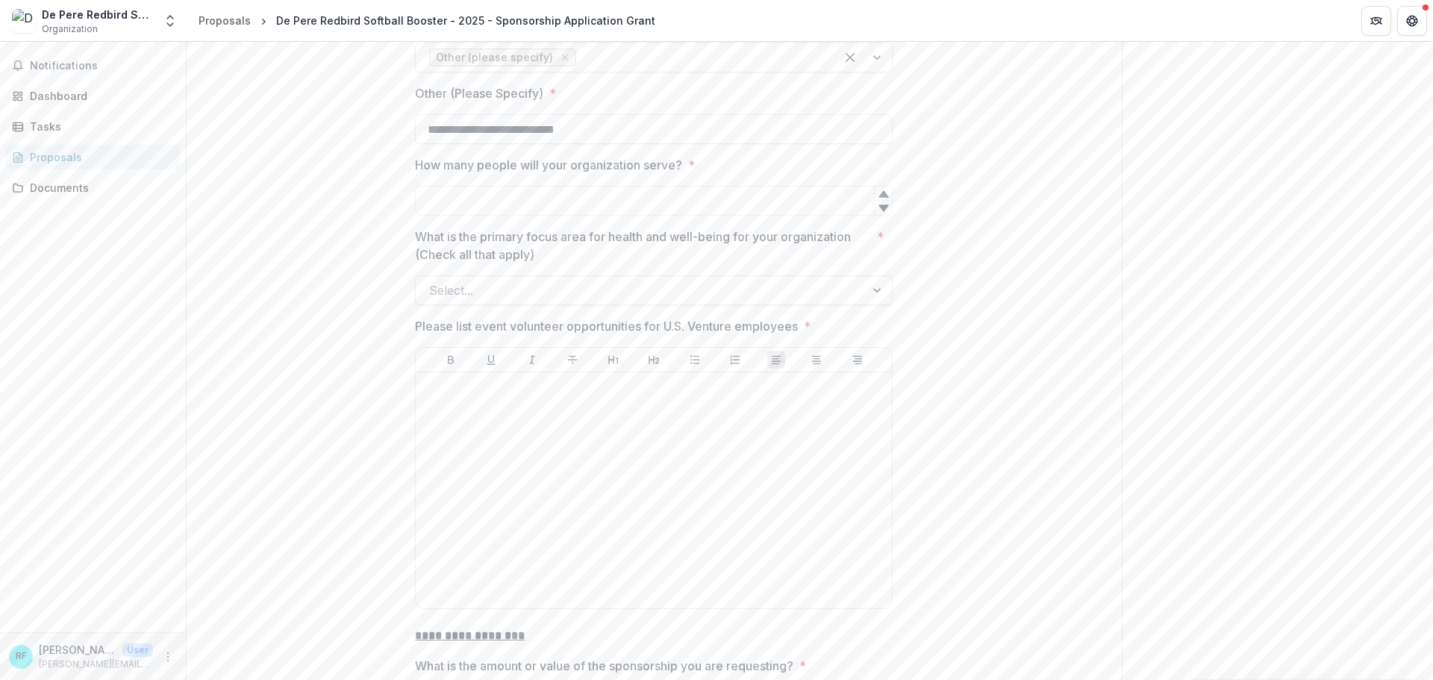
scroll to position [3879, 0]
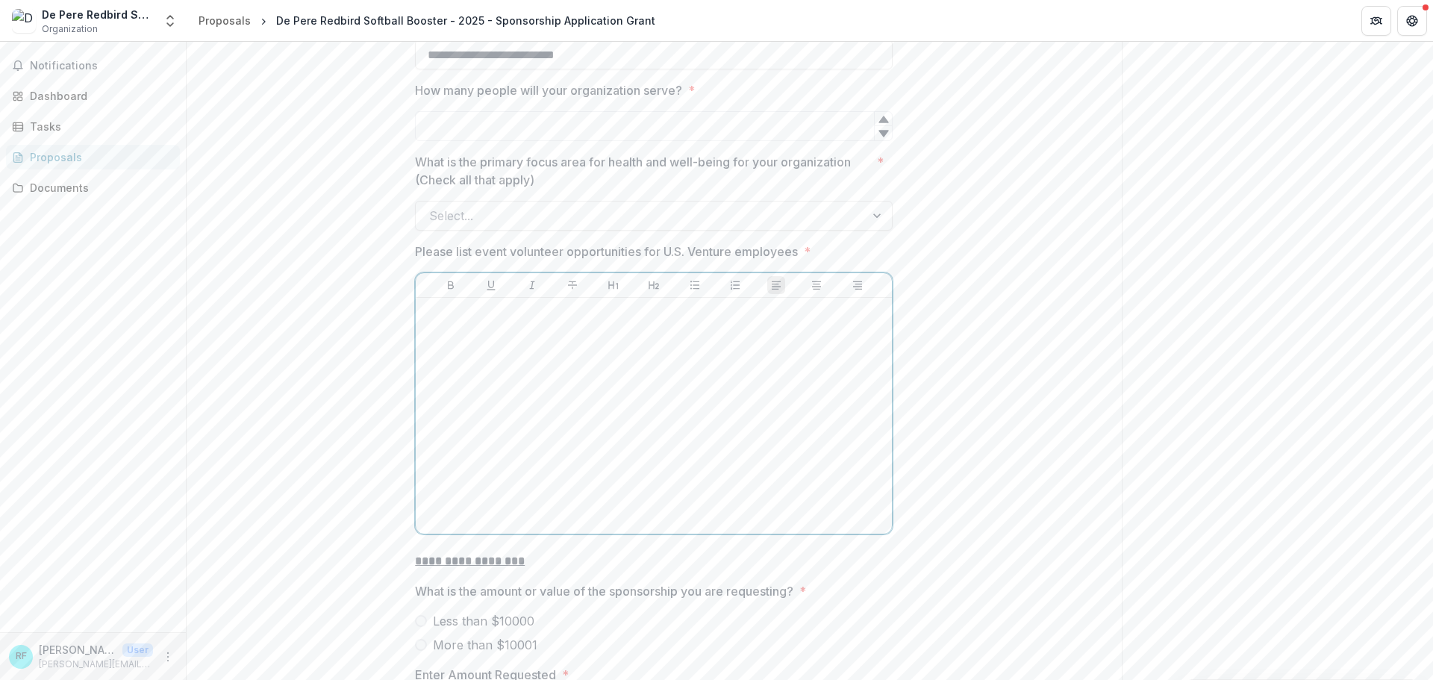
click at [617, 314] on div at bounding box center [654, 416] width 464 height 224
click at [872, 202] on div at bounding box center [878, 216] width 27 height 28
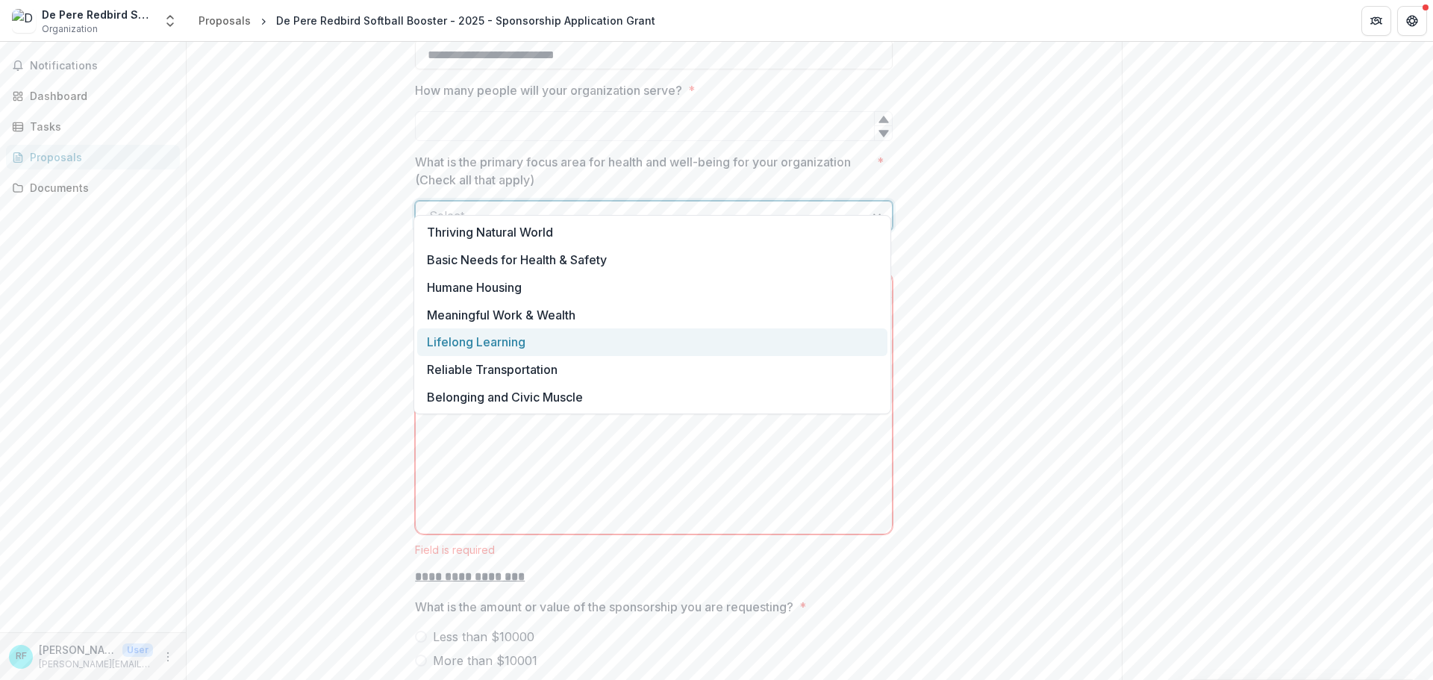
click at [526, 348] on div "Lifelong Learning" at bounding box center [652, 342] width 470 height 28
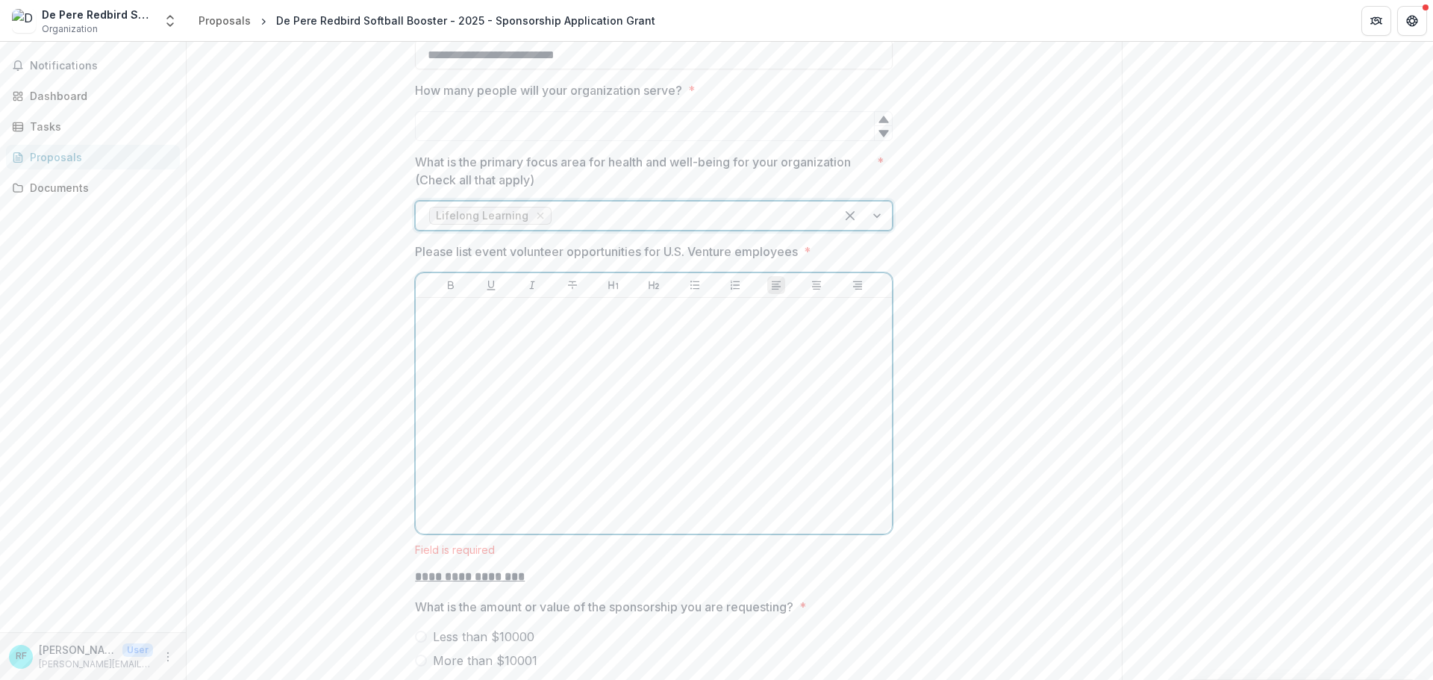
click at [593, 337] on div at bounding box center [654, 416] width 464 height 224
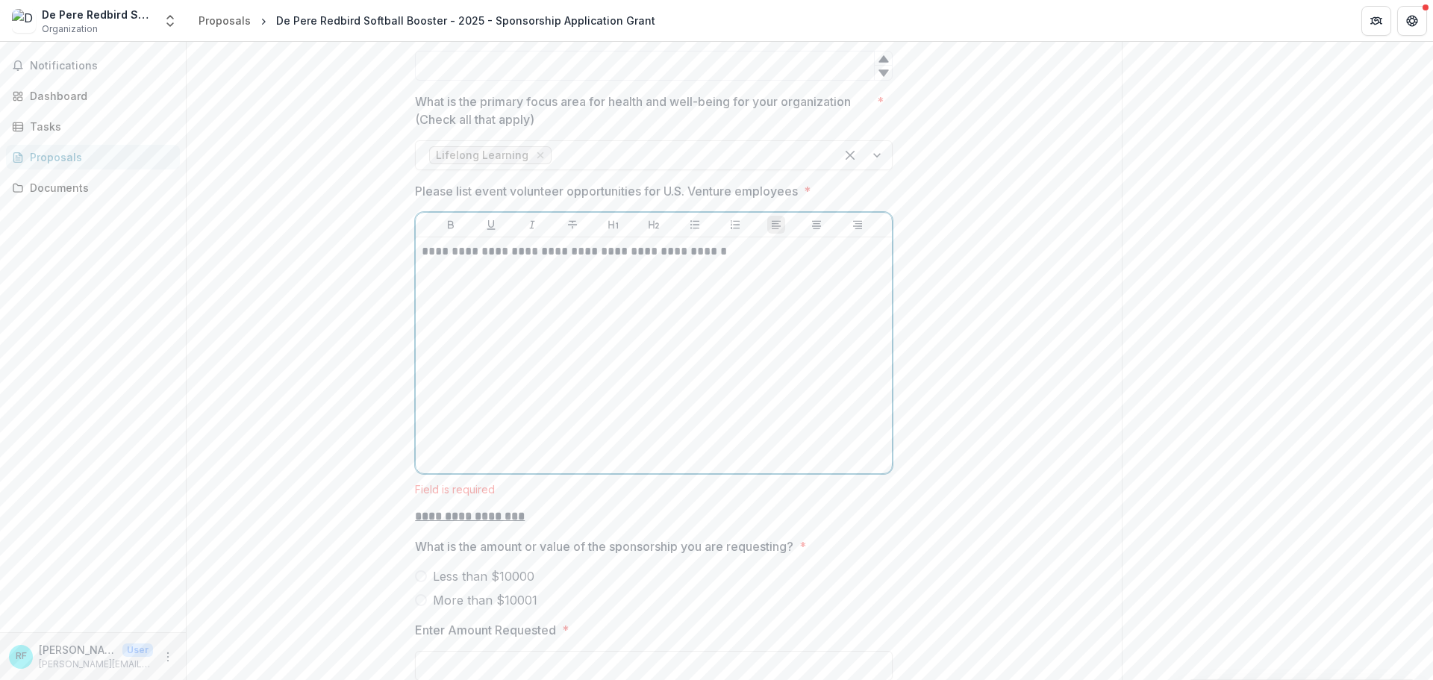
scroll to position [4103, 0]
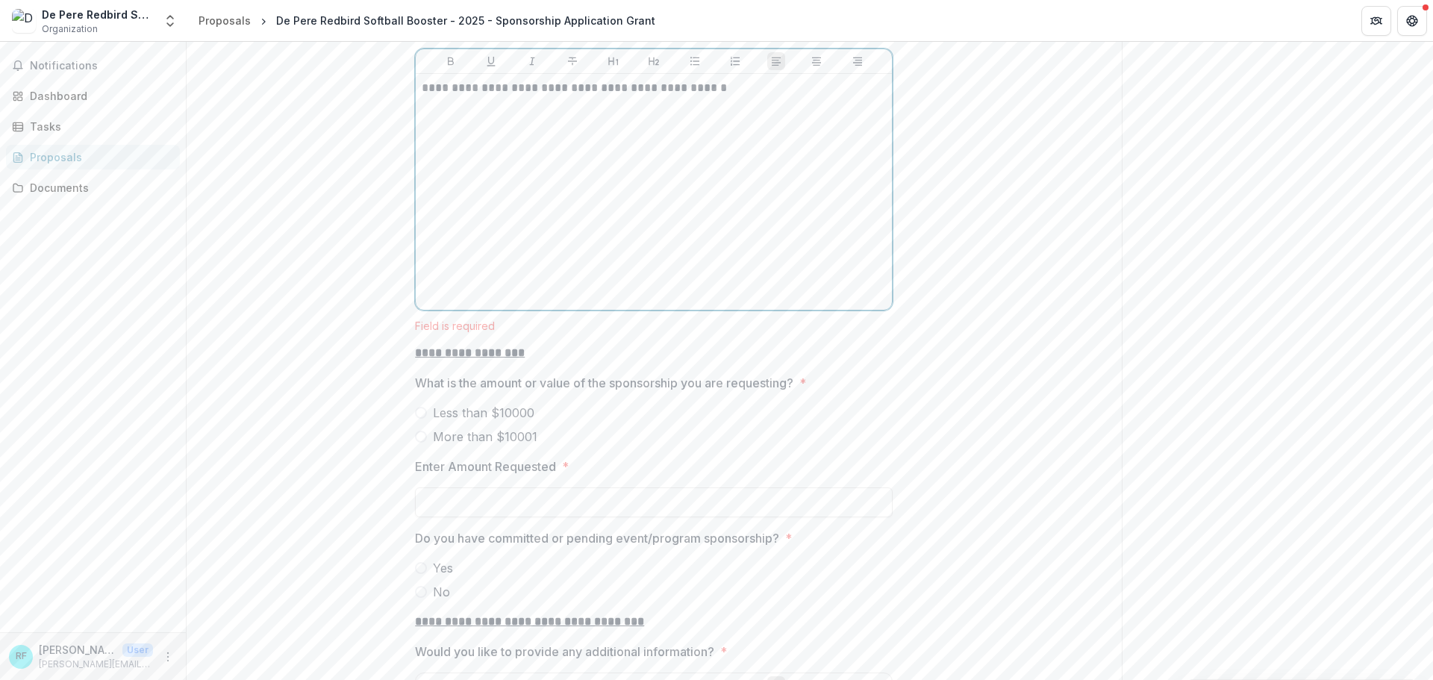
click at [505, 404] on span "Less than $10000" at bounding box center [484, 413] width 102 height 18
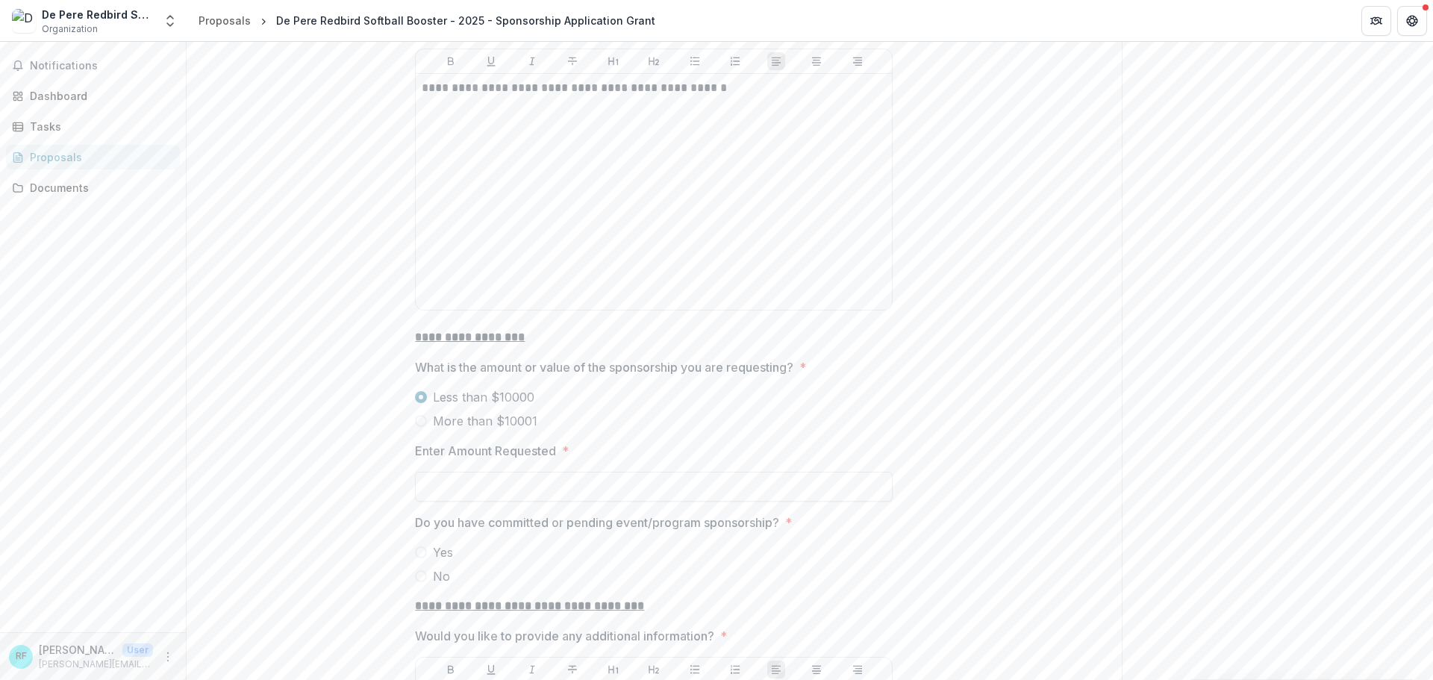
scroll to position [4177, 0]
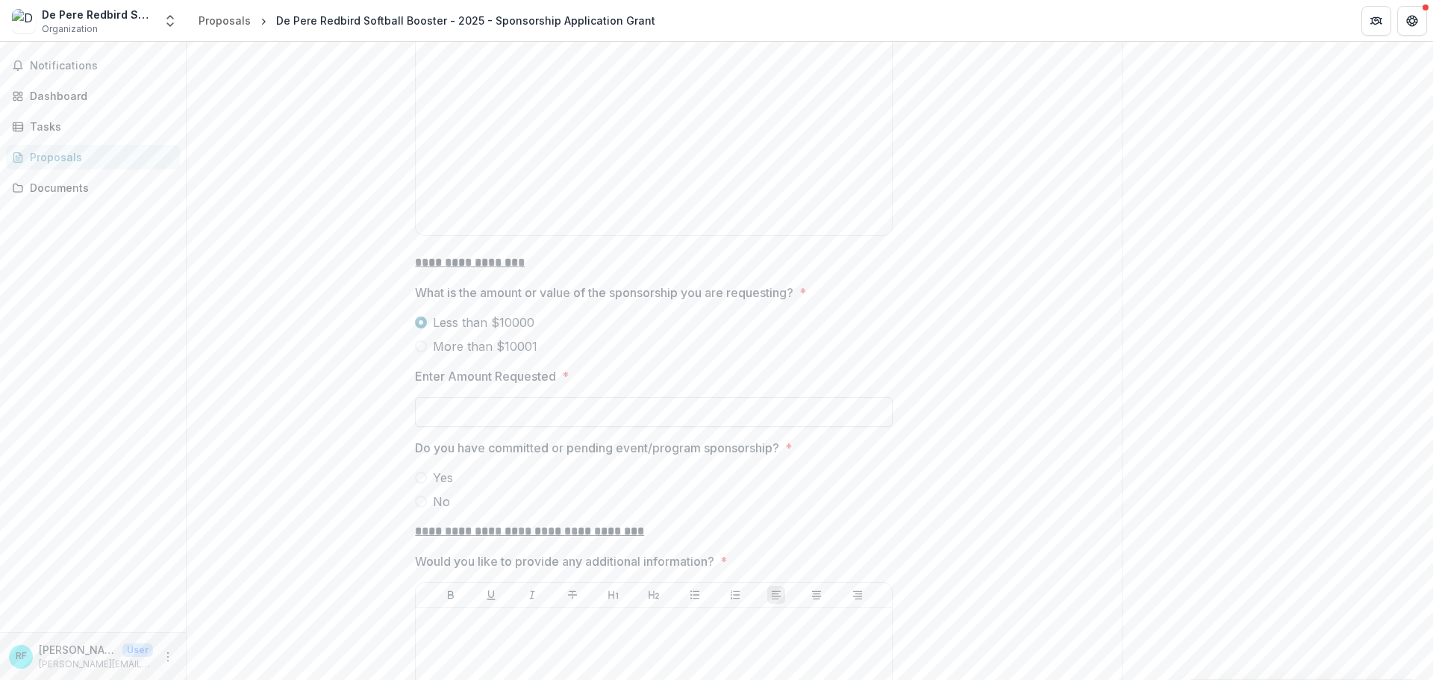
click at [622, 397] on input "Enter Amount Requested *" at bounding box center [654, 412] width 478 height 30
click at [460, 337] on span "More than $10001" at bounding box center [485, 346] width 104 height 18
click at [516, 397] on input "**" at bounding box center [654, 412] width 478 height 30
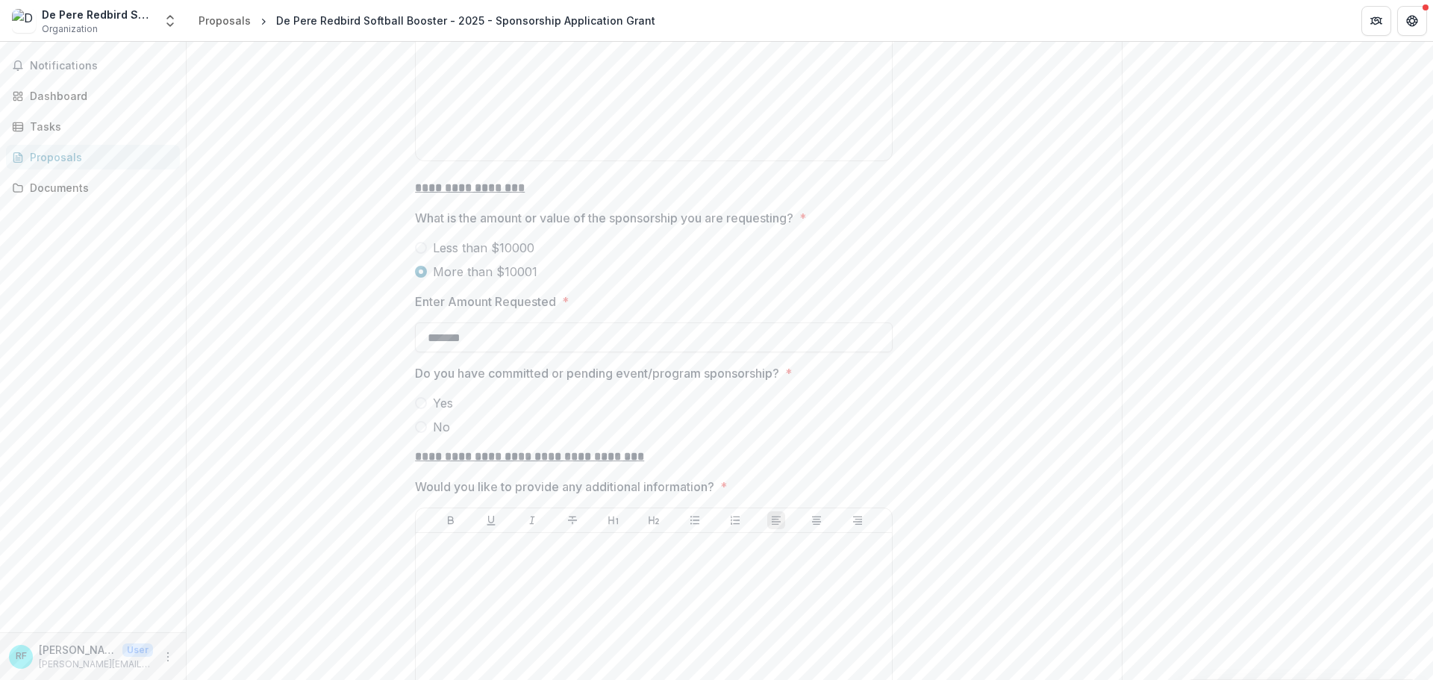
type input "*******"
click at [419, 421] on span at bounding box center [421, 427] width 12 height 12
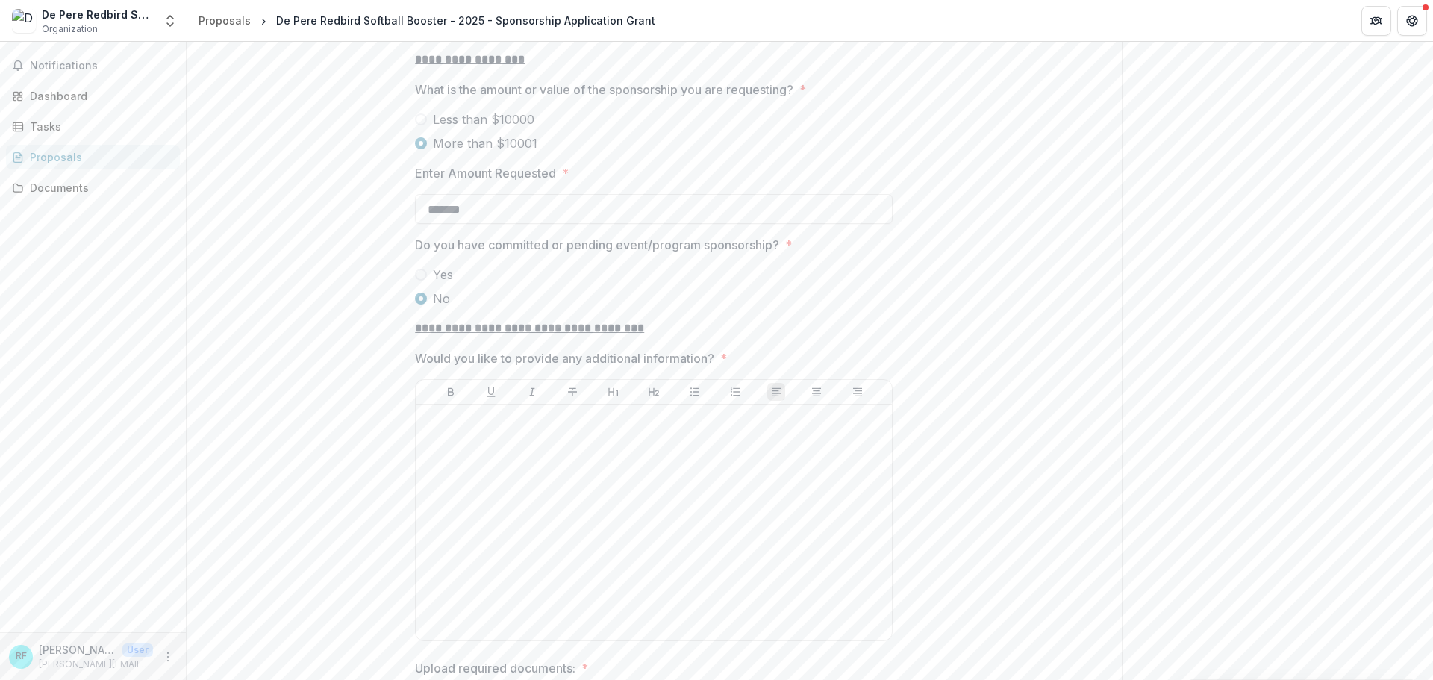
scroll to position [4401, 0]
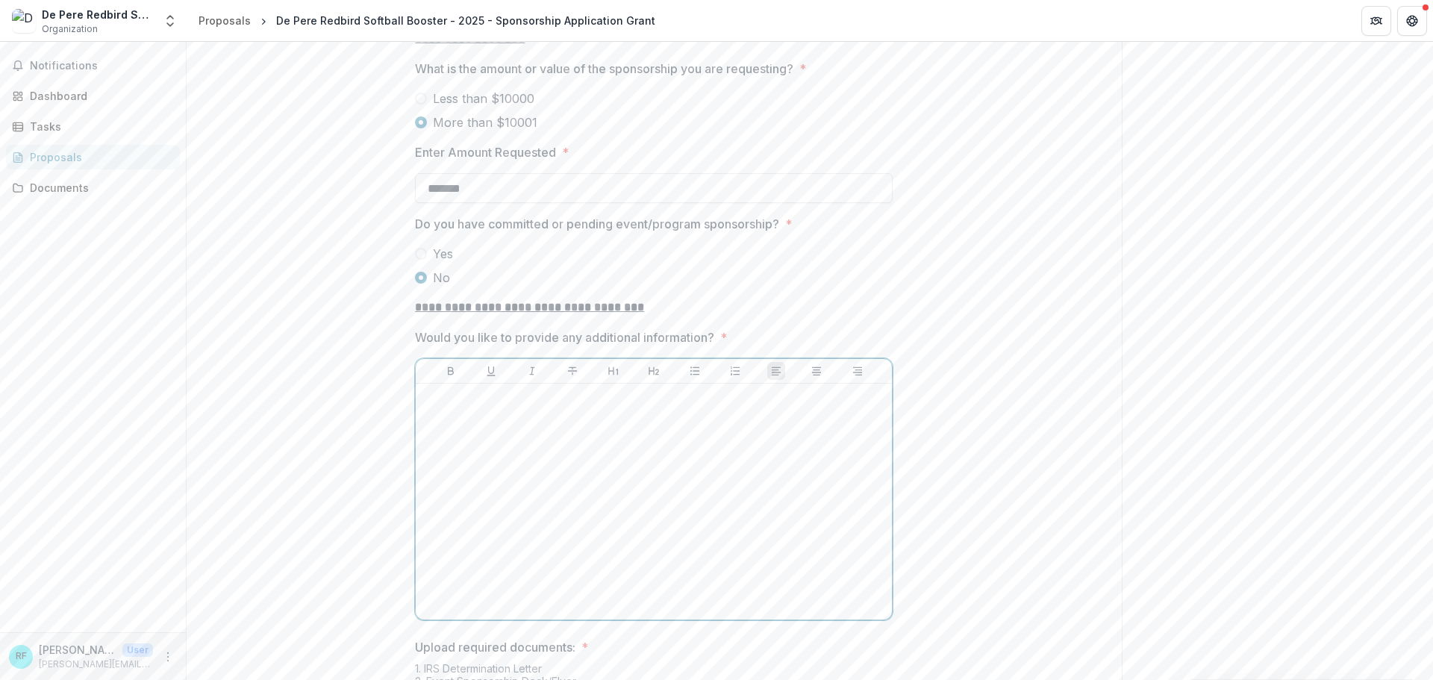
click at [592, 436] on div at bounding box center [654, 502] width 464 height 224
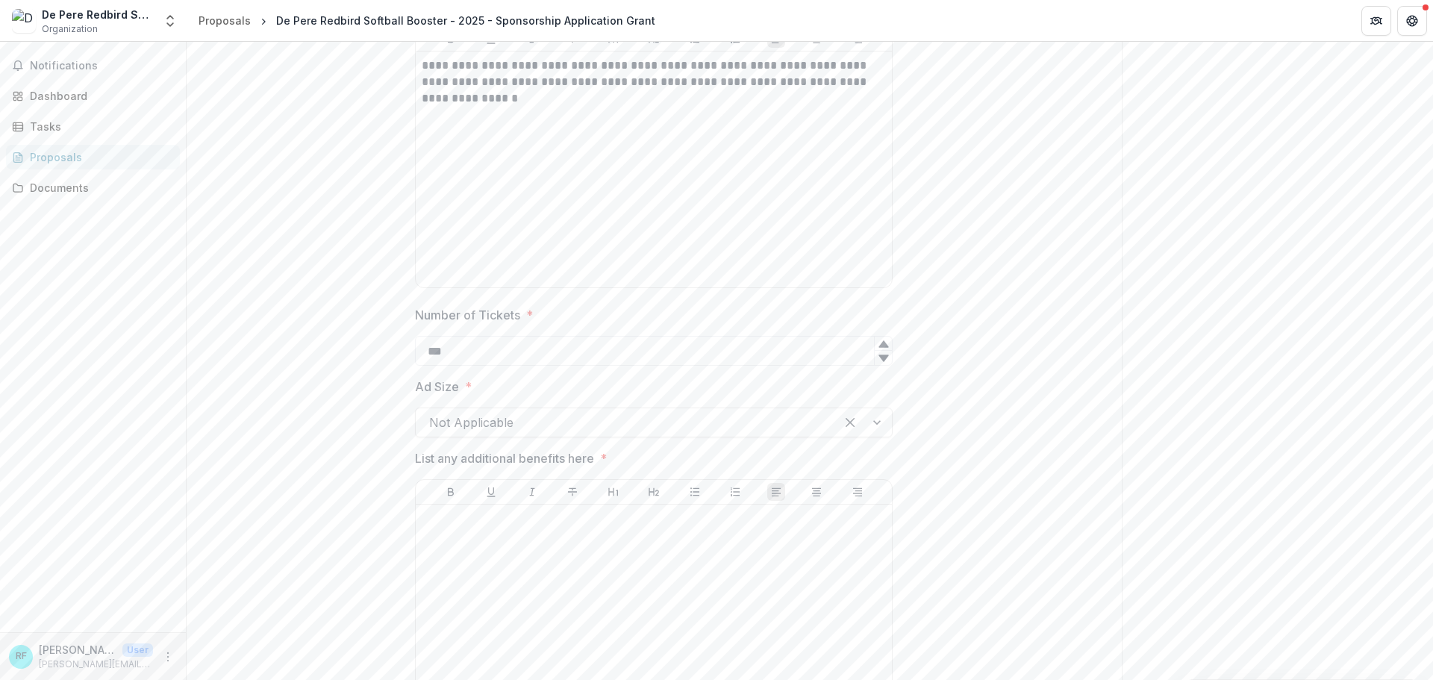
scroll to position [3052, 0]
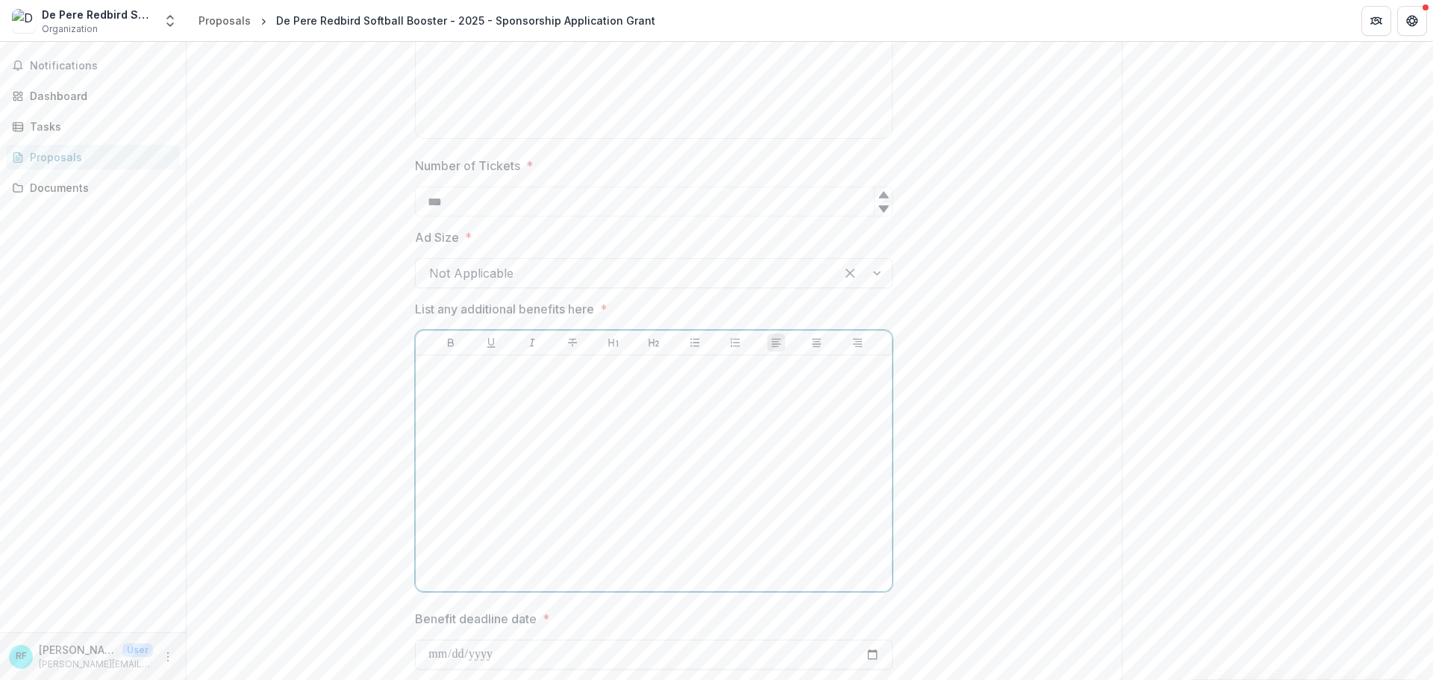
click at [666, 378] on div at bounding box center [654, 473] width 464 height 224
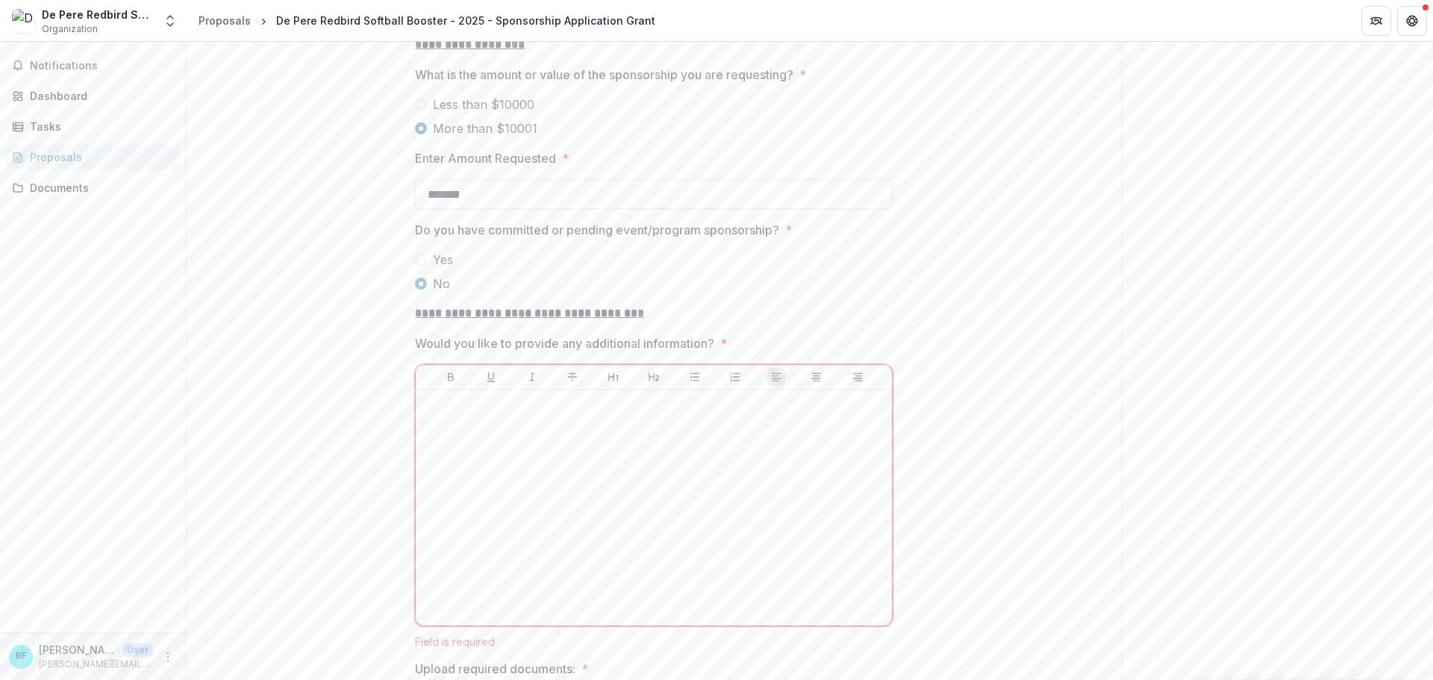
scroll to position [4560, 0]
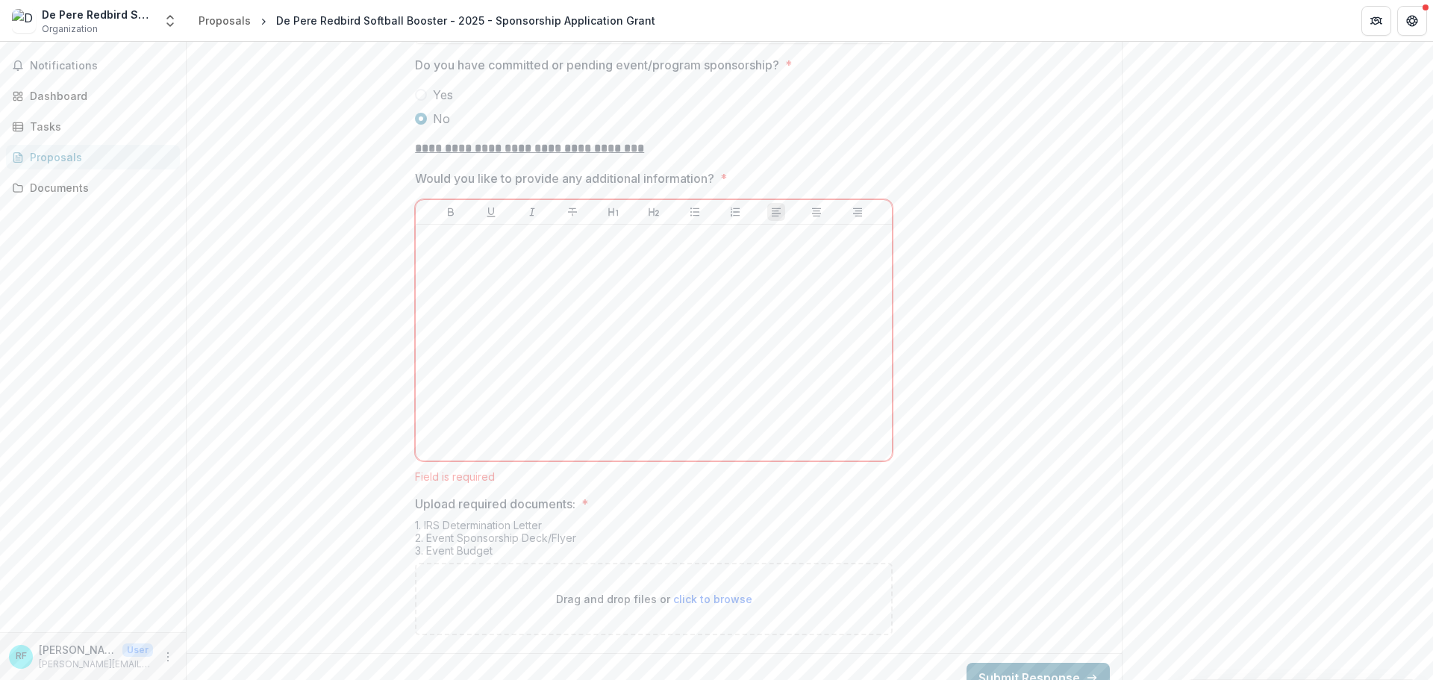
click at [1000, 663] on button "Submit Response" at bounding box center [1038, 678] width 143 height 30
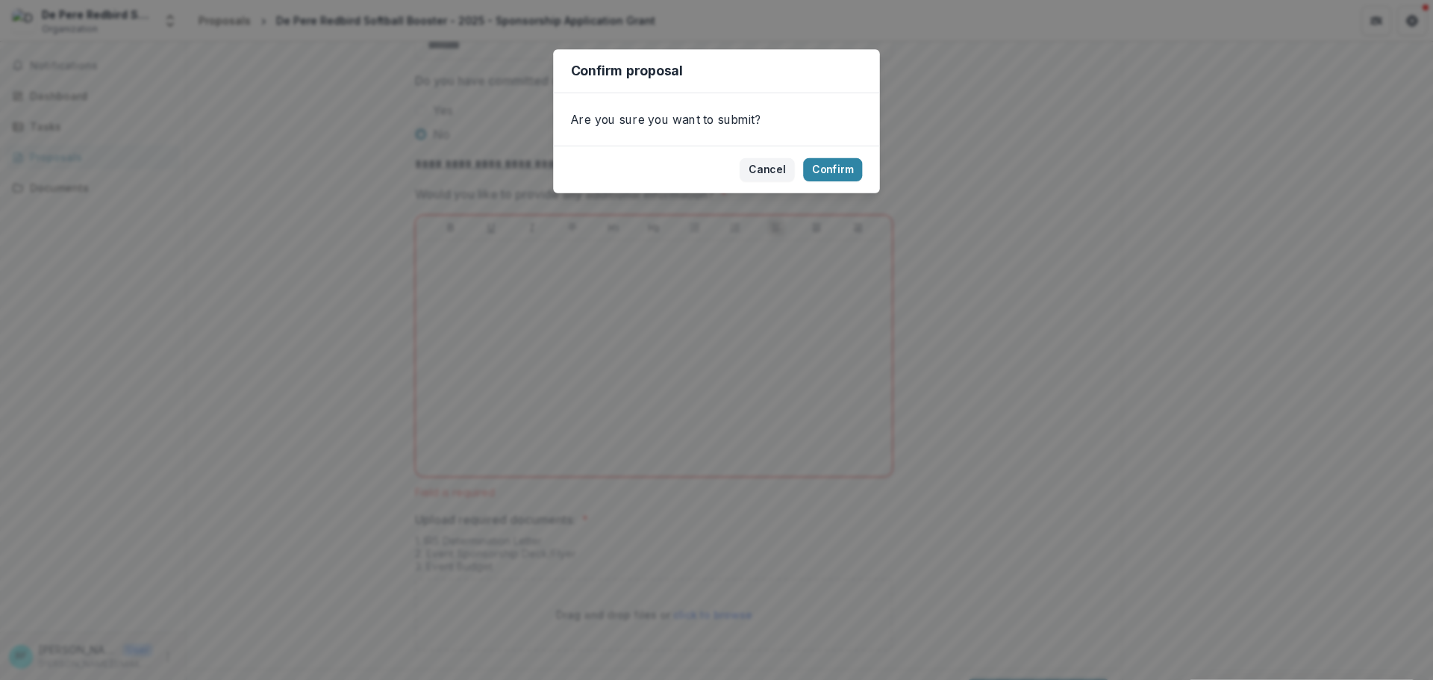
scroll to position [4576, 0]
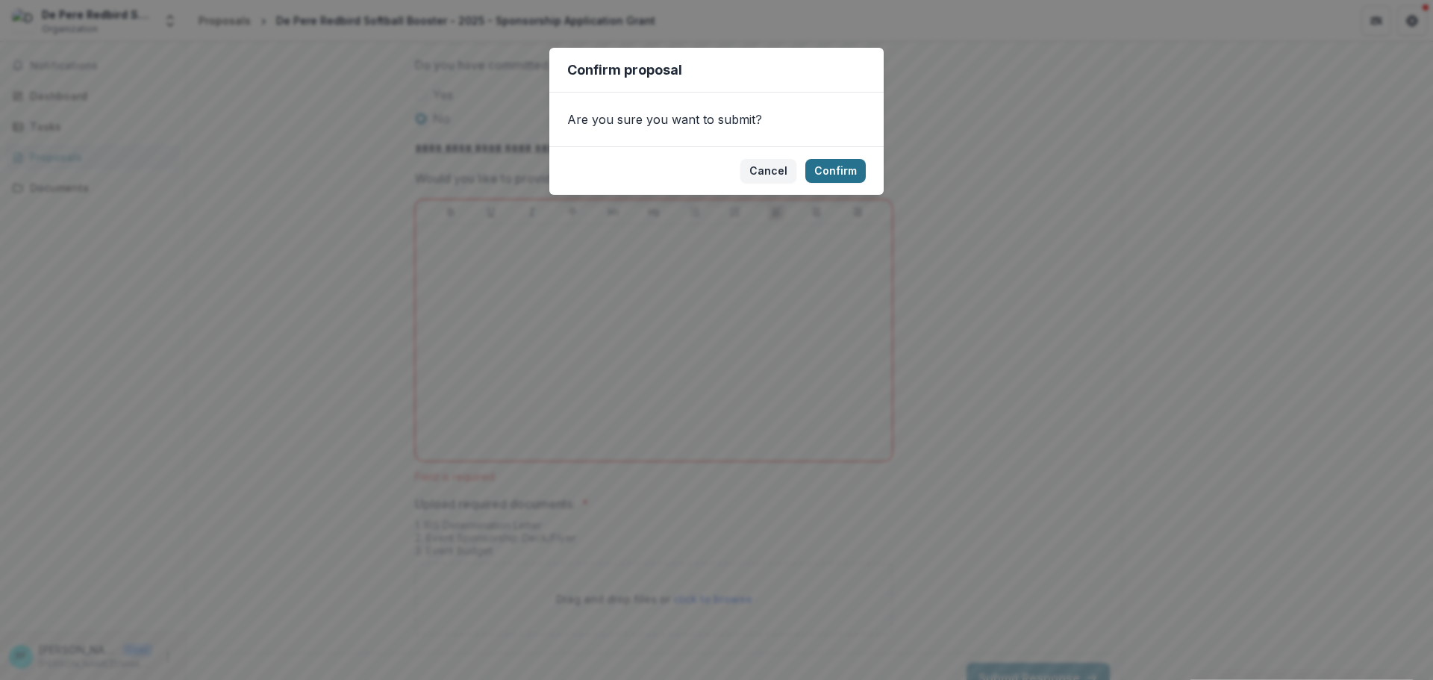
click at [828, 166] on button "Confirm" at bounding box center [835, 171] width 60 height 24
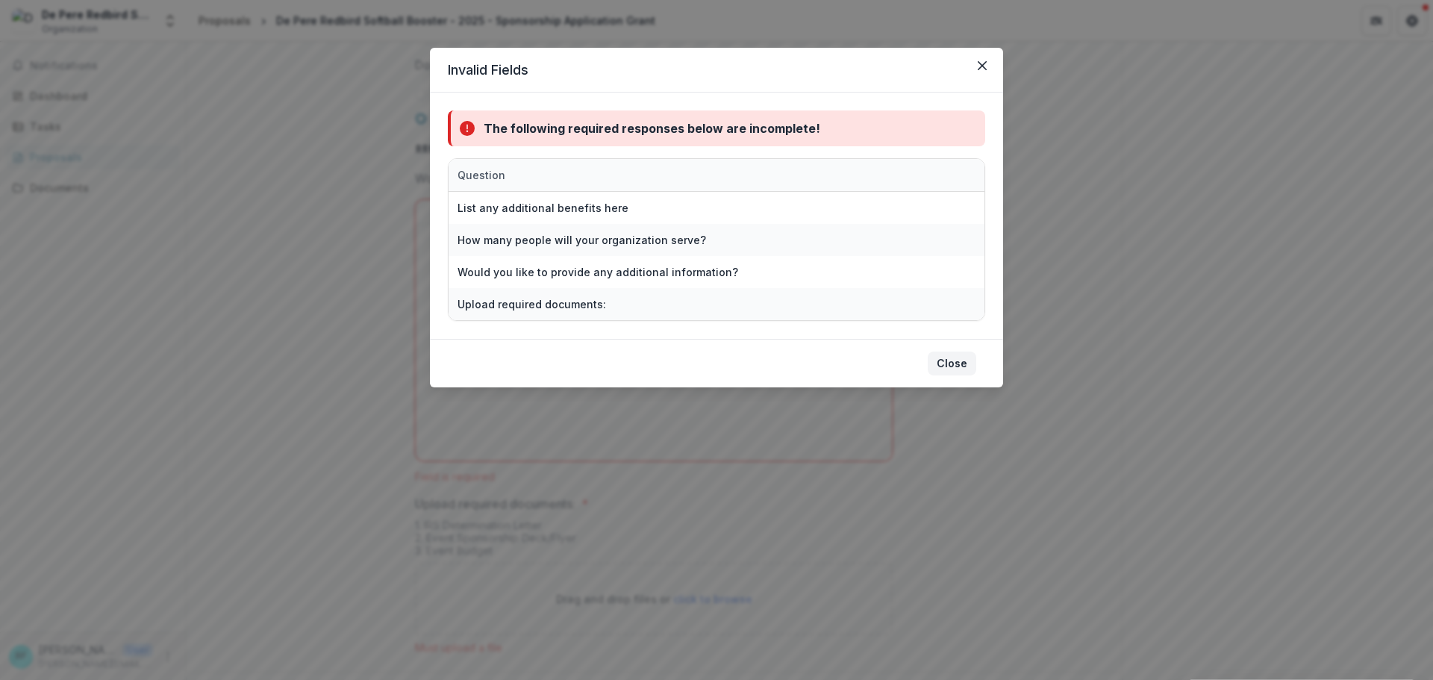
click at [960, 368] on button "Close" at bounding box center [952, 364] width 49 height 24
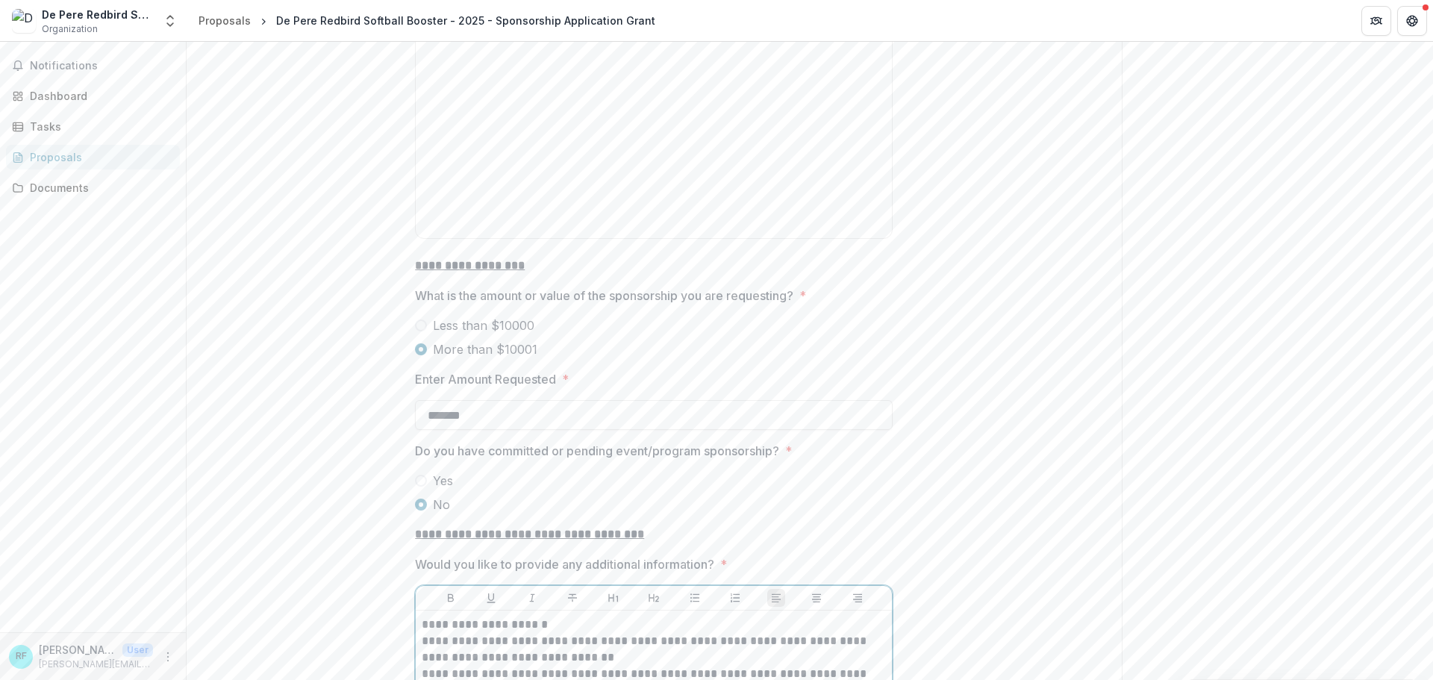
scroll to position [4148, 0]
